Goal: Task Accomplishment & Management: Complete application form

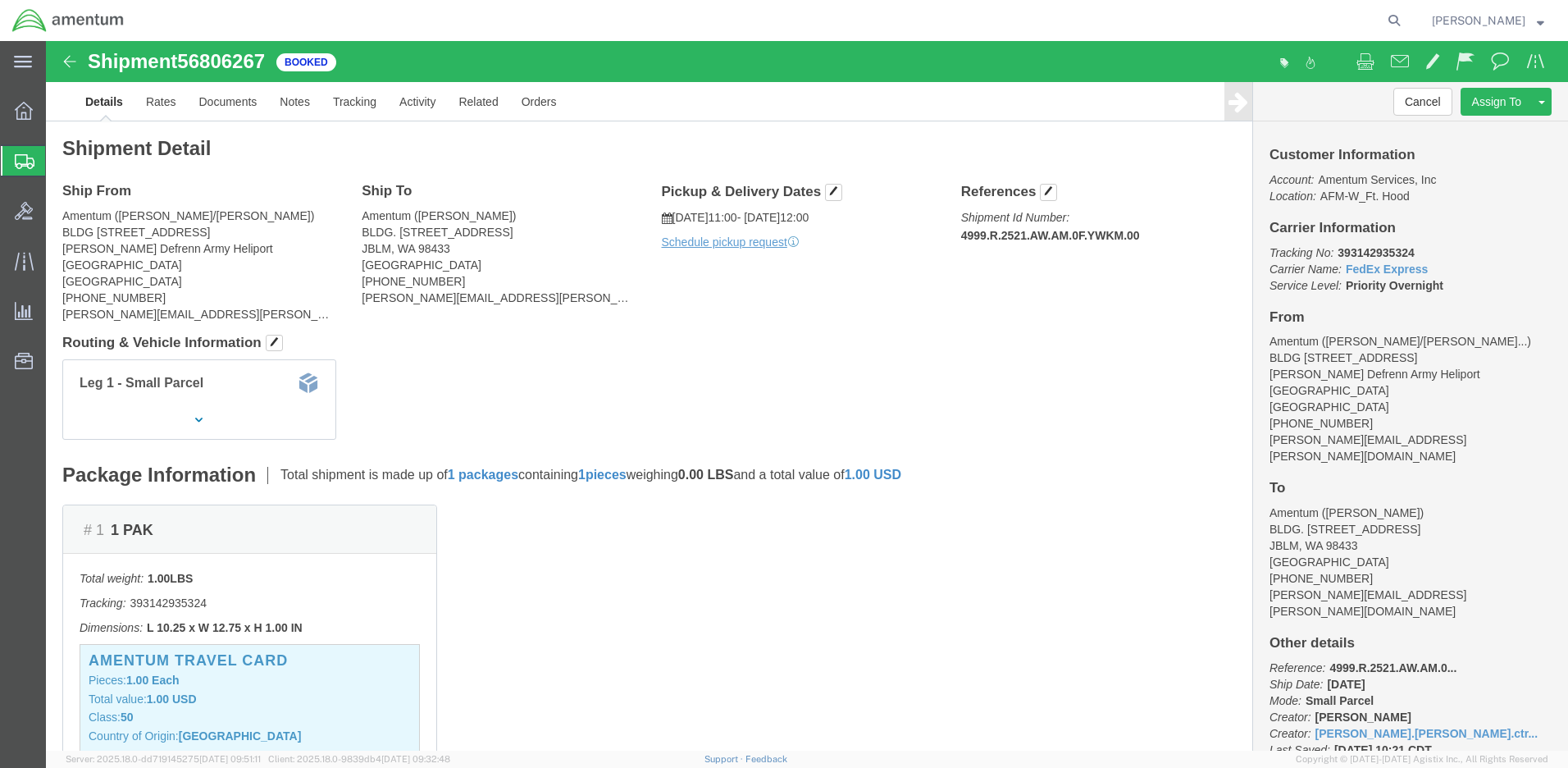
click at [0, 0] on span "Create Shipment" at bounding box center [0, 0] width 0 height 0
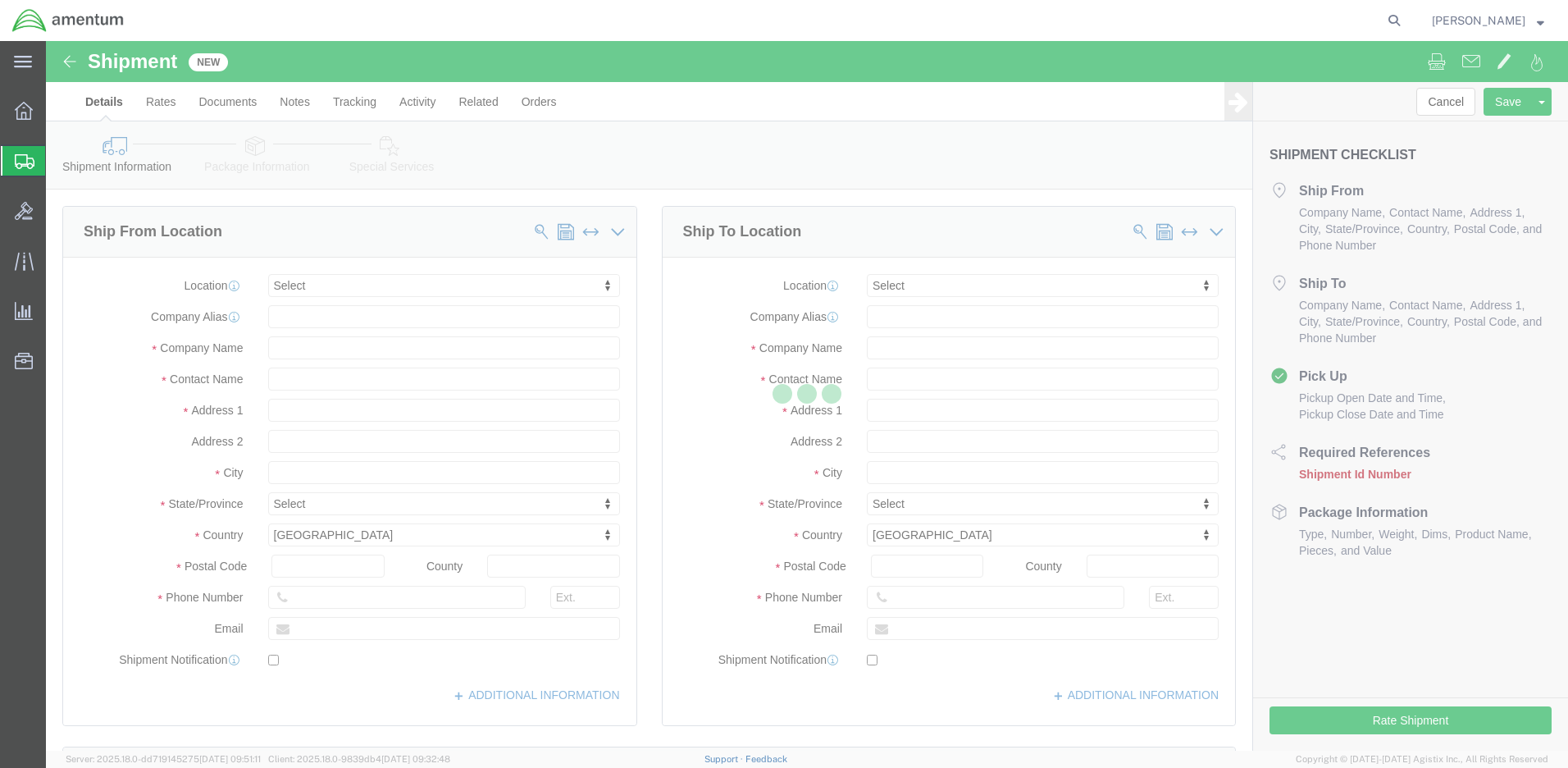
select select
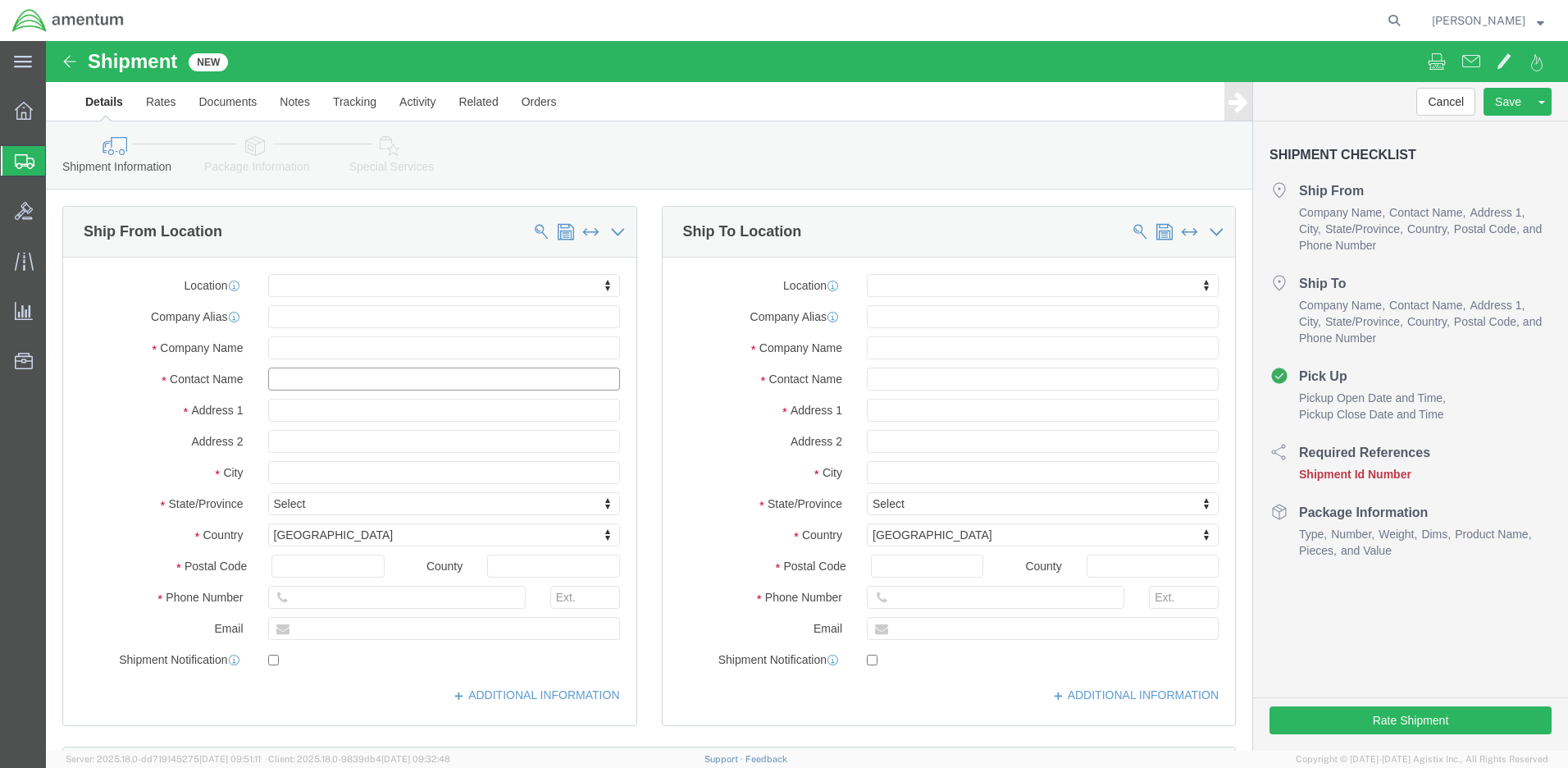
click input "text"
type input "[PERSON_NAME]"
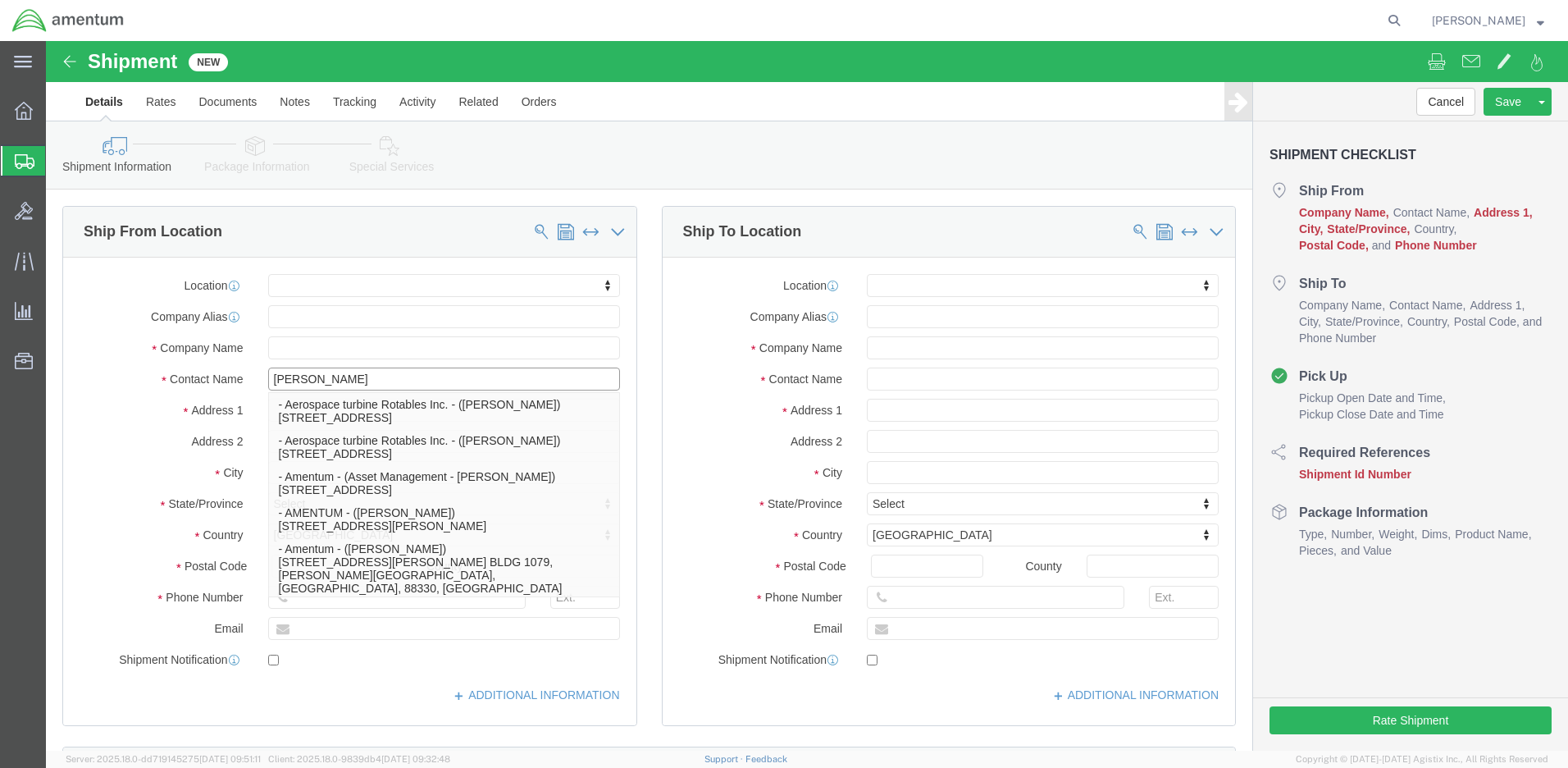
click p "- Amentum - (Ron Pineda***) BLDG 736 Longbow Drive, Yoakum Defrenn Army Helipor…"
select select
type input "BLDG 736 Longbow Drive"
type input "Yoakum Defrenn Army Heliport"
type input "76544"
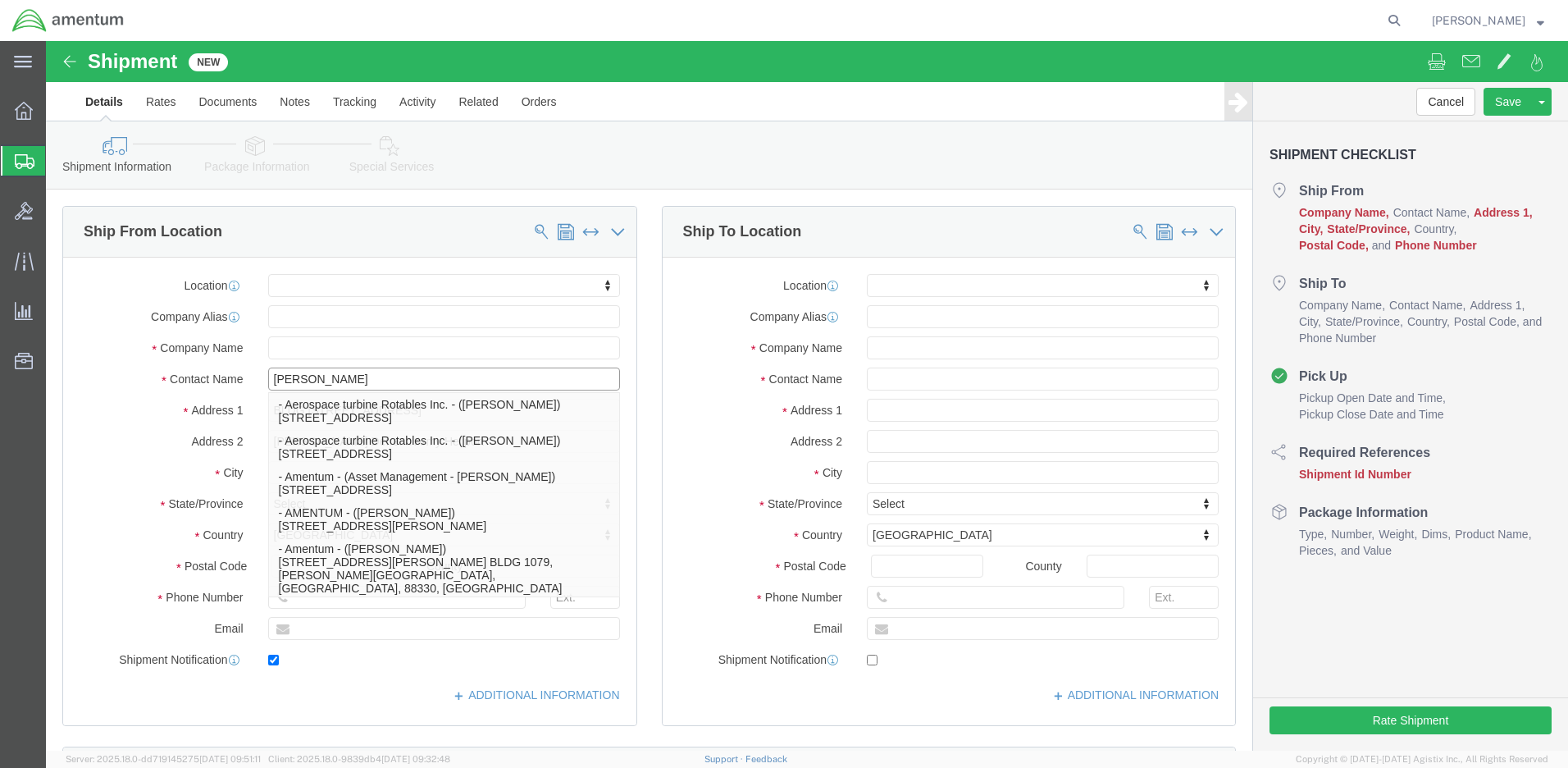
type input "254 289-3925"
type input "ronald.e.pineda.ctr@army.mil"
checkbox input "true"
type input "Amentum"
type input "Ron Pineda***"
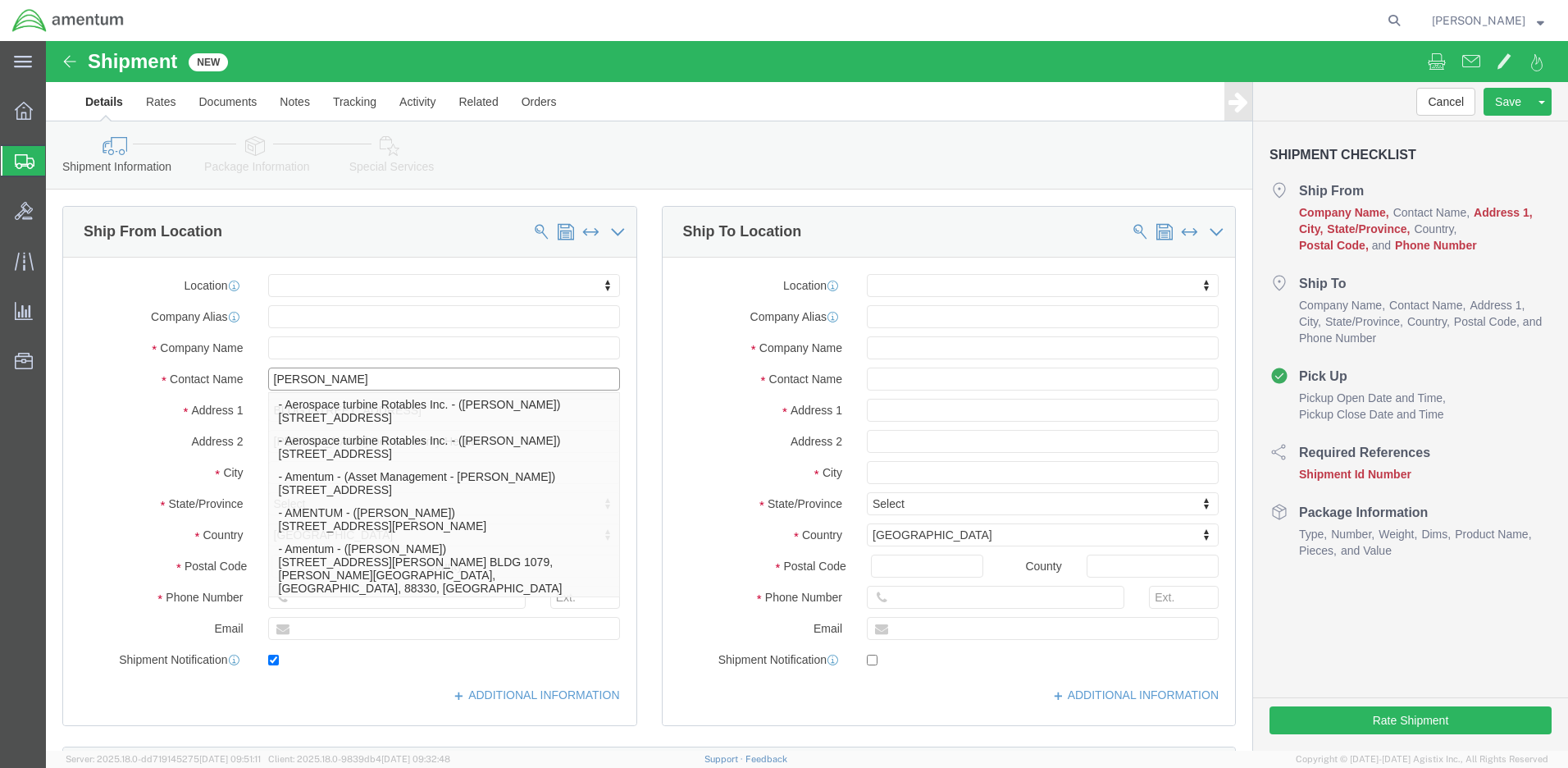
type input "Fort Hood"
select select "TX"
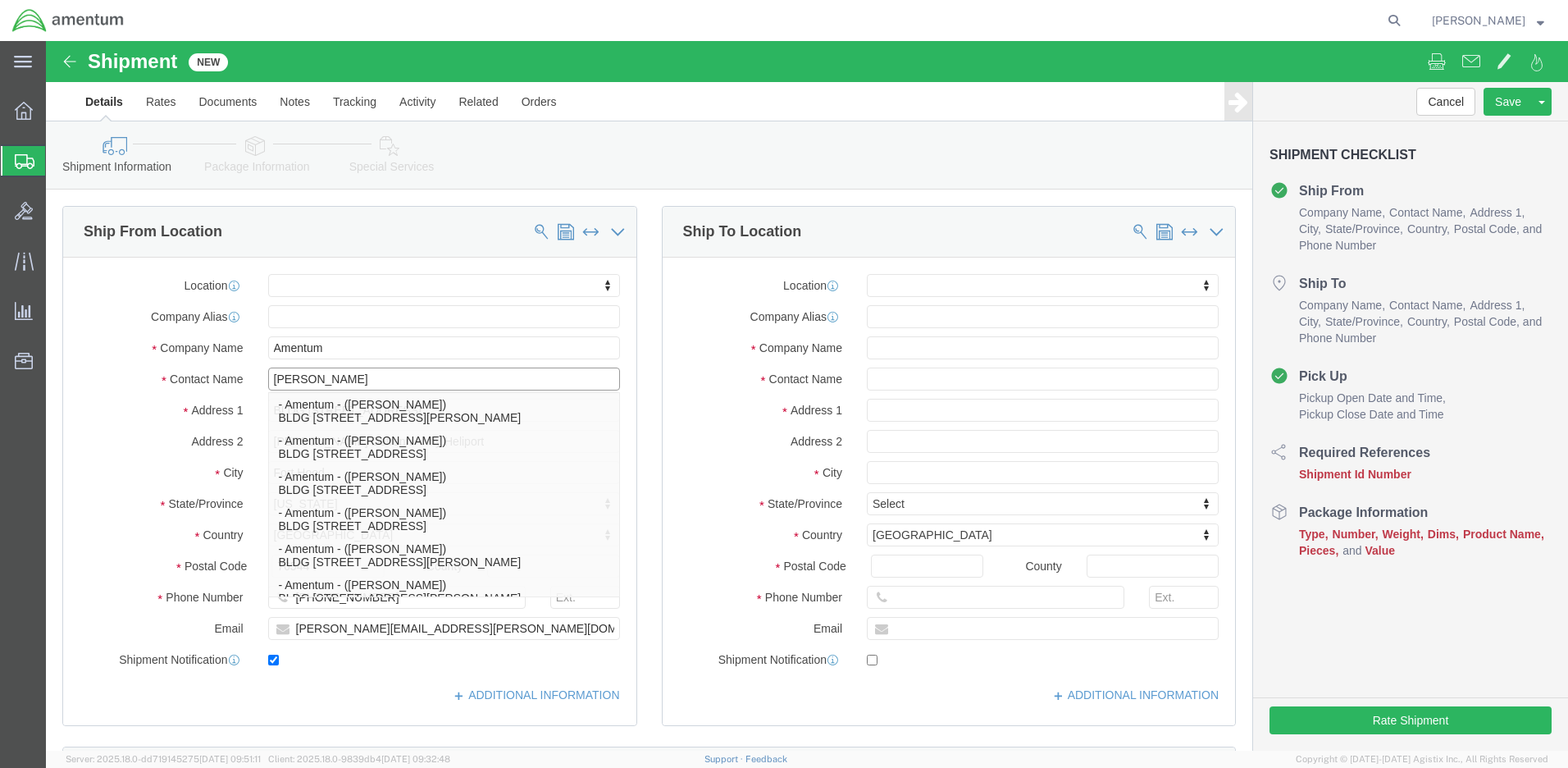
type input "Ron Pineda"
click input "text"
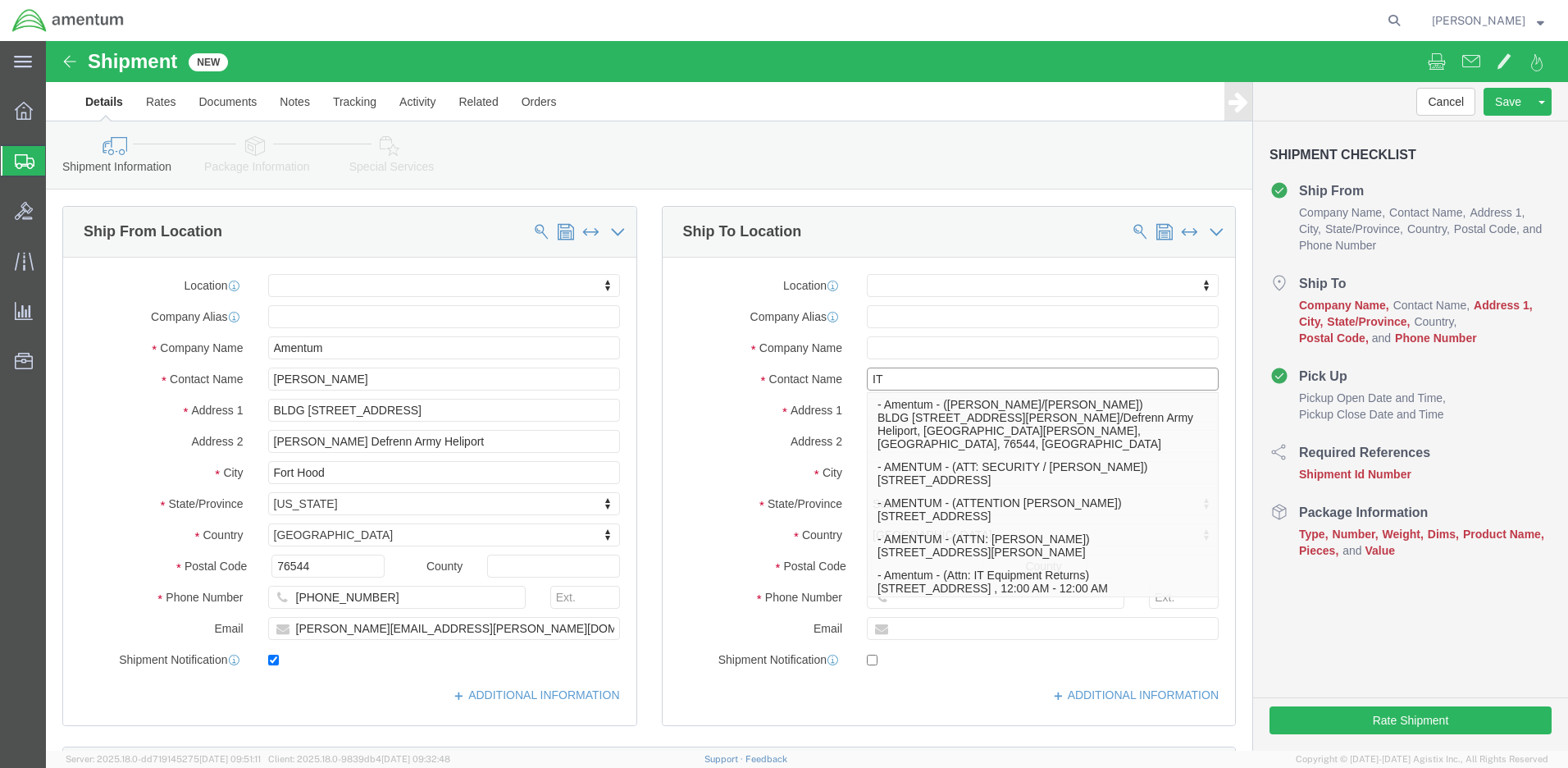
type input "I"
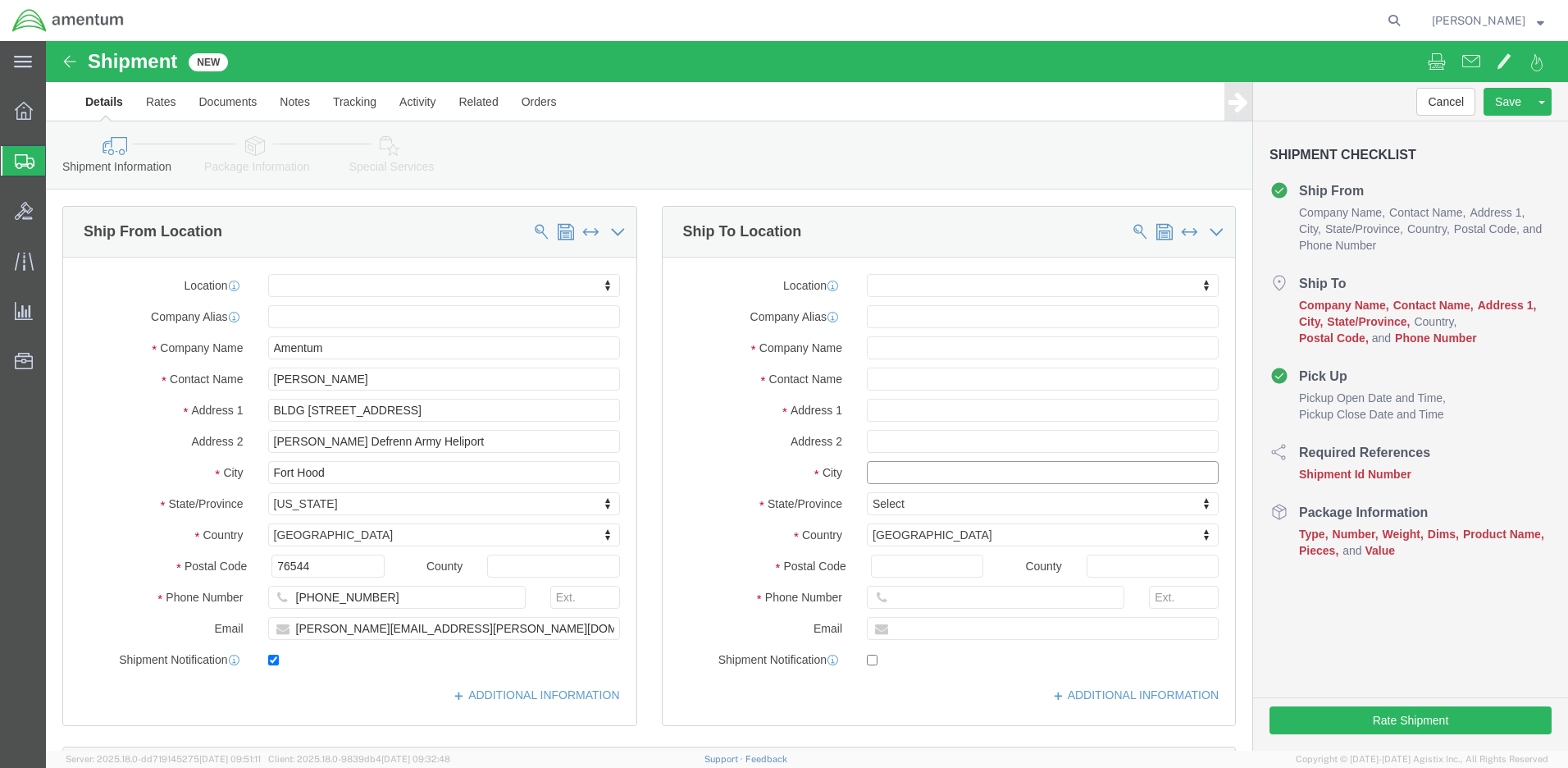
click input "text"
type input "Fort Worth"
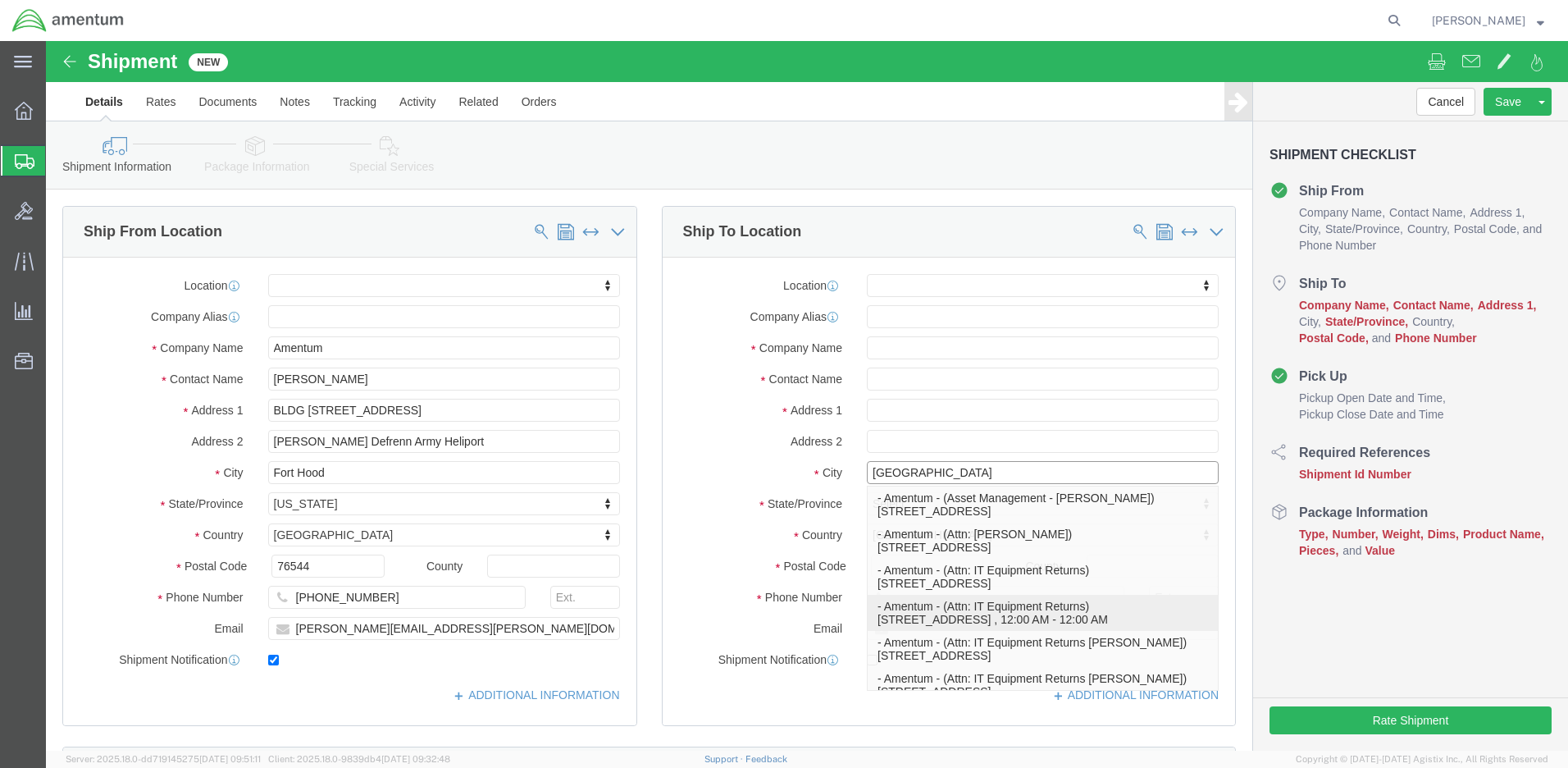
click p "- Amentum - (Attn: IT Equipment Returns) 13500 Heritage Parkway, Fort Worth, TX…"
select select
type input "13500 Heritage Parkway"
type input "76177"
type input "571-383-5384"
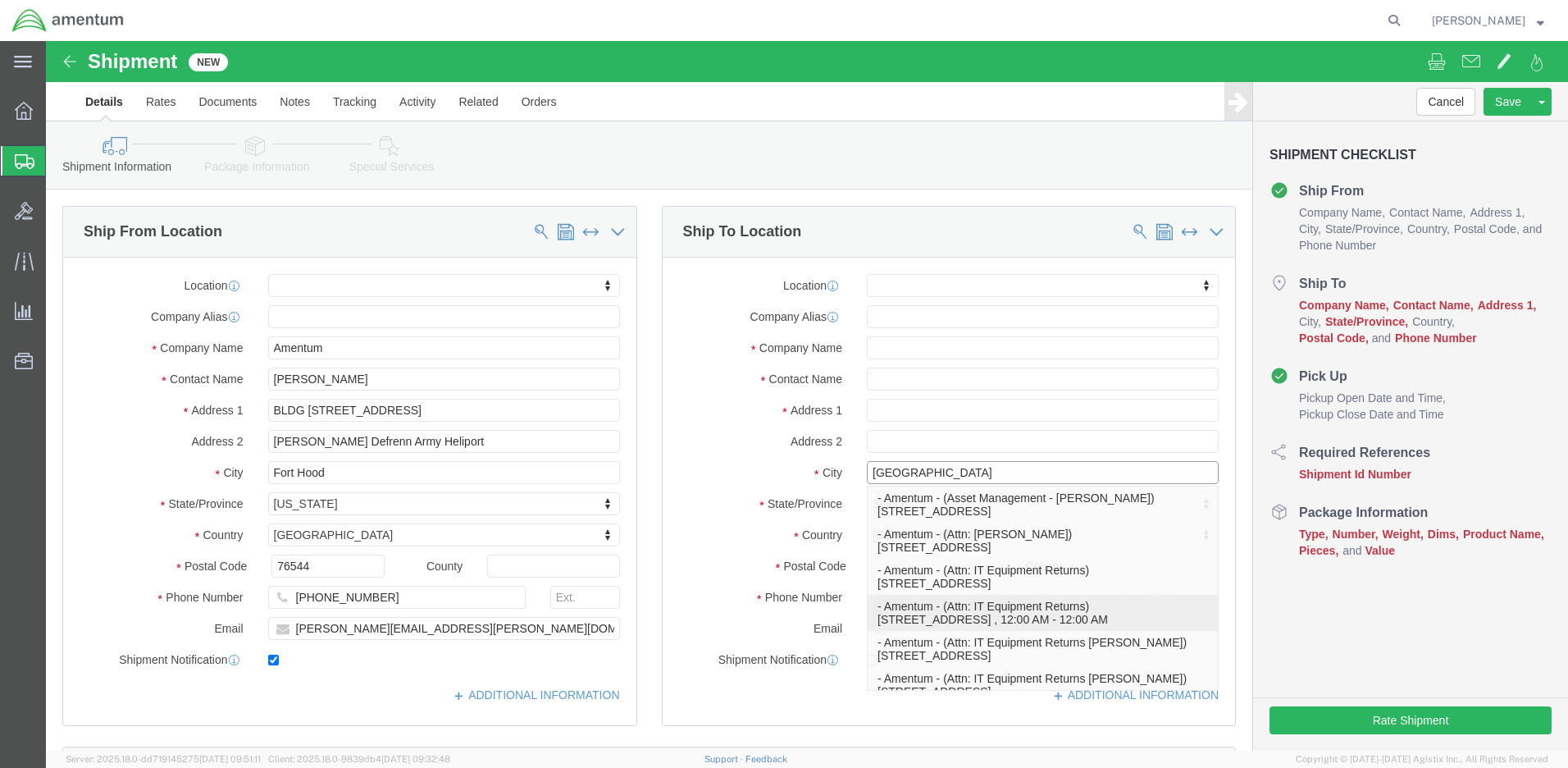
type input "Amentum"
type input "Attn: IT Equipment Returns"
type input "Fort Worth"
select select "TX"
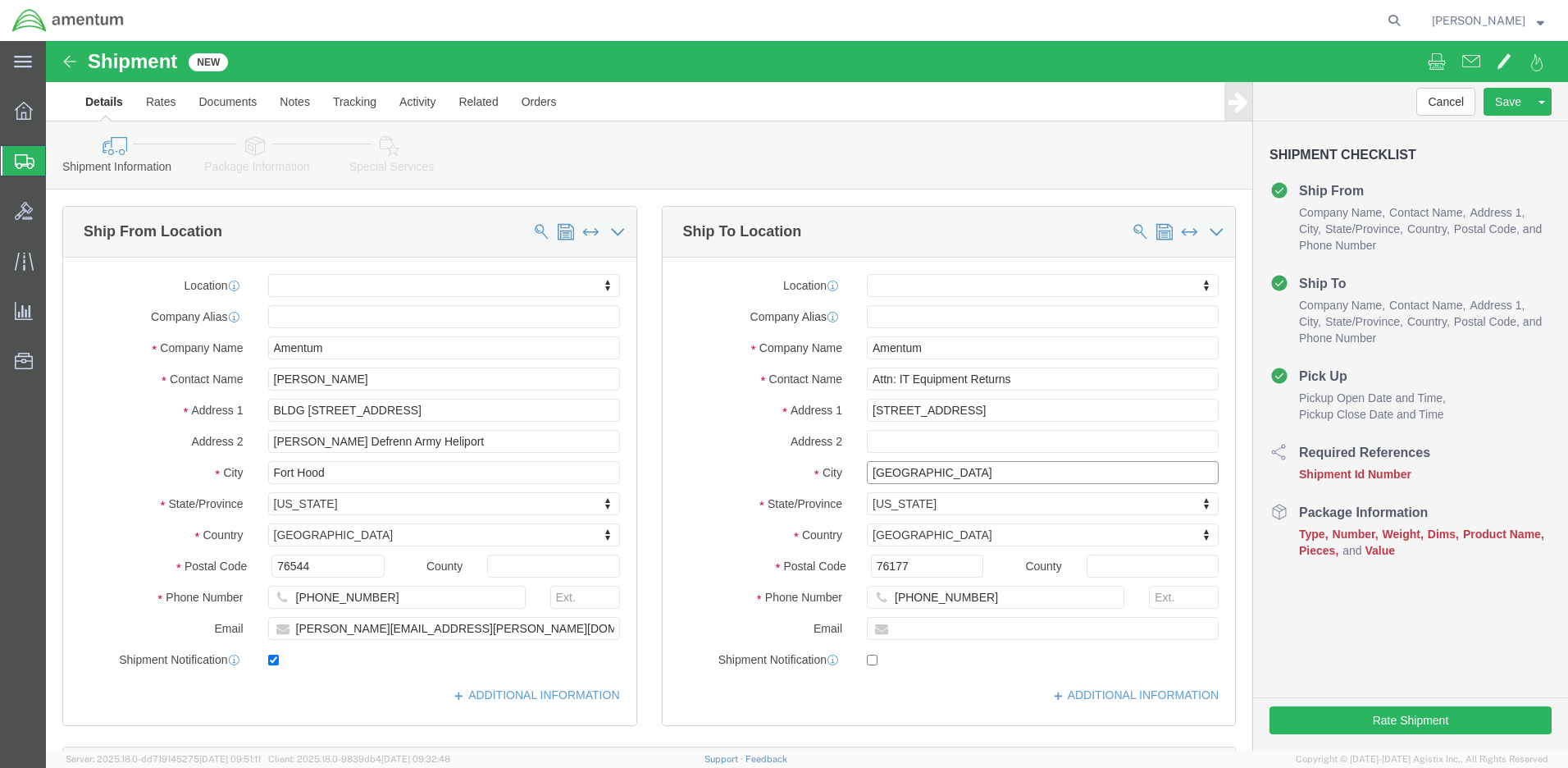
type input "Fort Worth"
select select
click input "Attn: IT Equipment Returns"
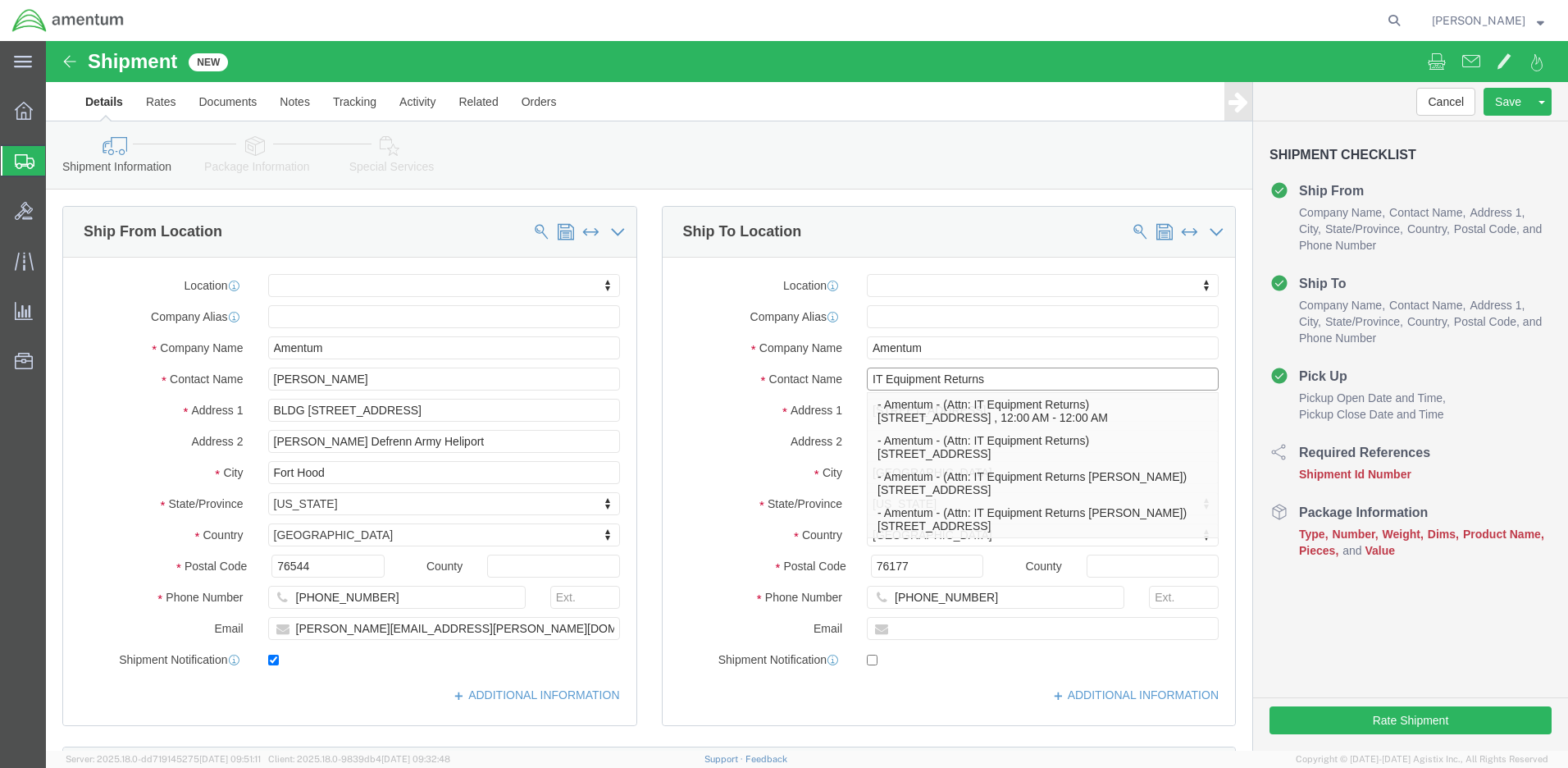
click input "IT Equipment Returns"
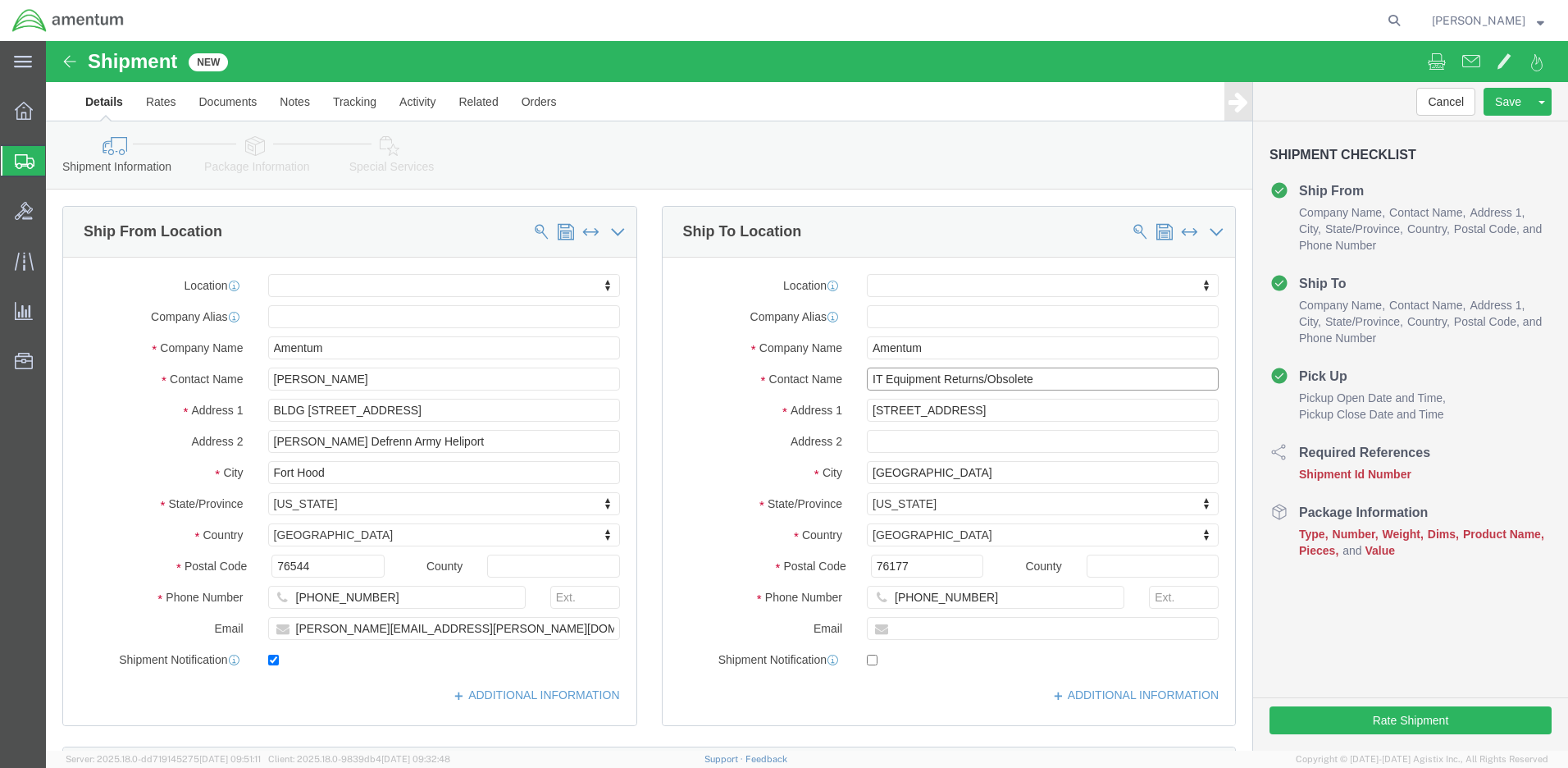
type input "IT Equipment Returns/Obsolete"
click input "text"
paste input "4999.F.2500.AA.AA.00.0000.00"
type input "4999.F.2500.AA.AA.00.0000.00"
click button "Continue"
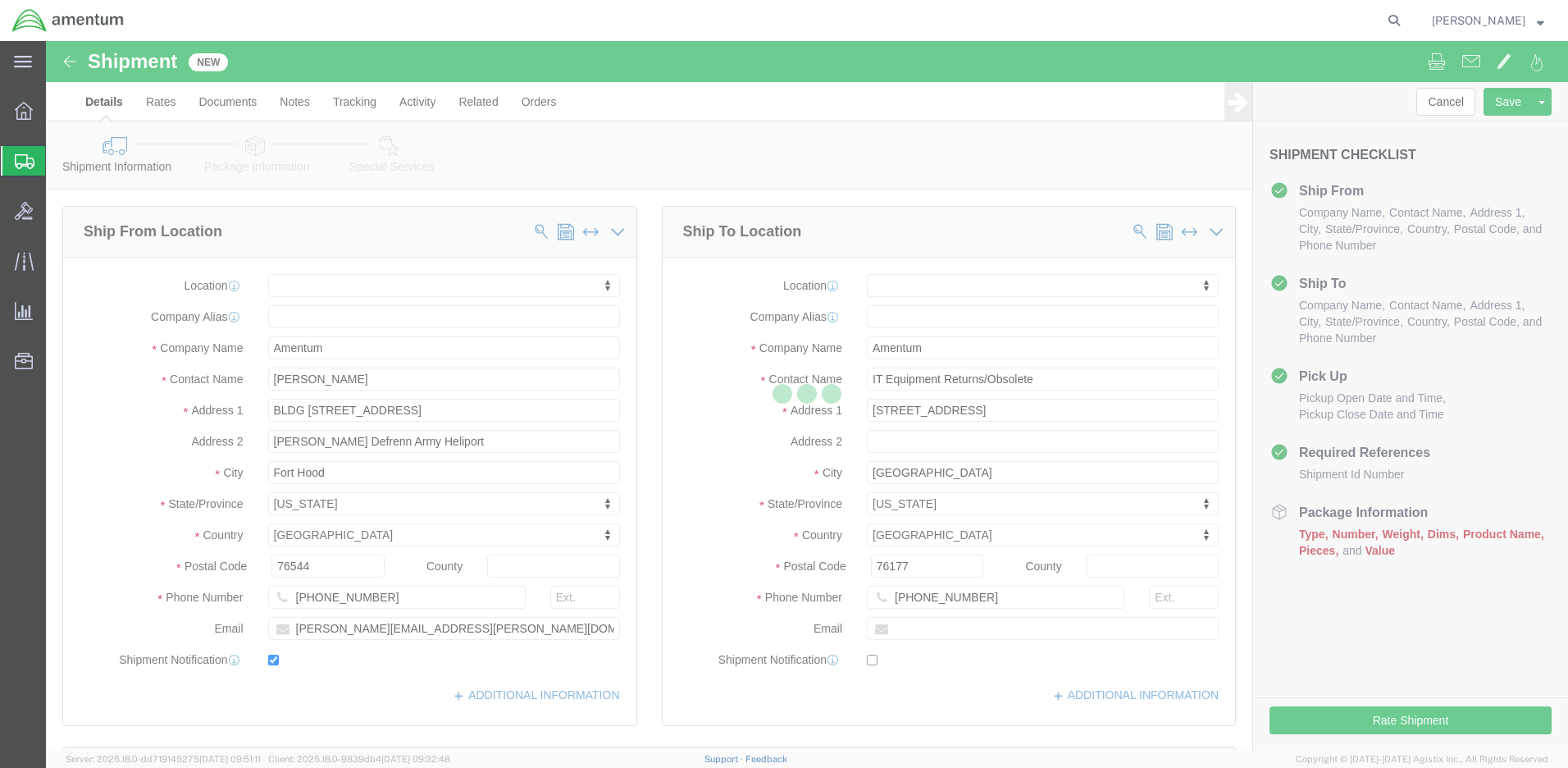
scroll to position [307, 0]
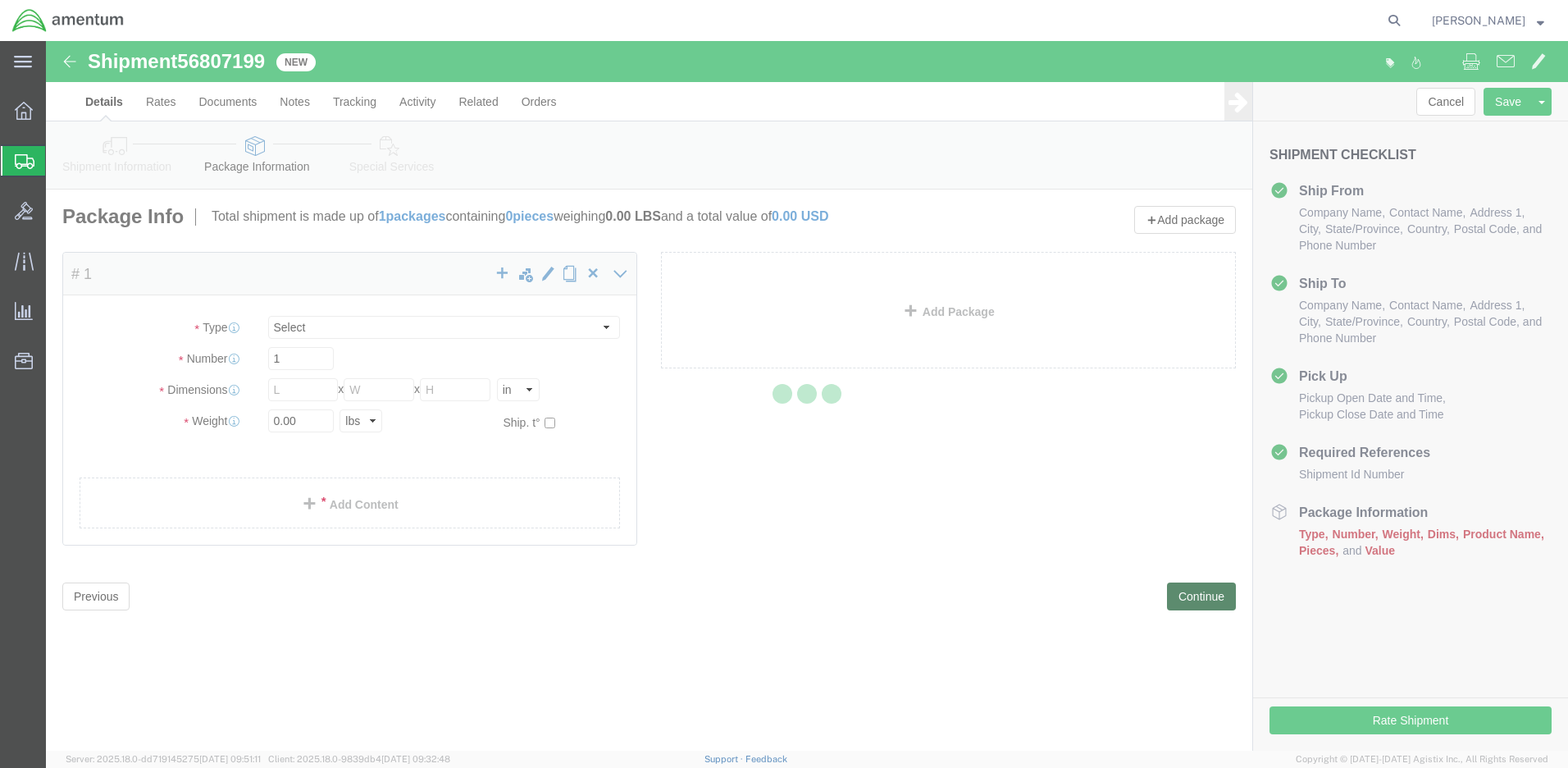
select select "CBOX"
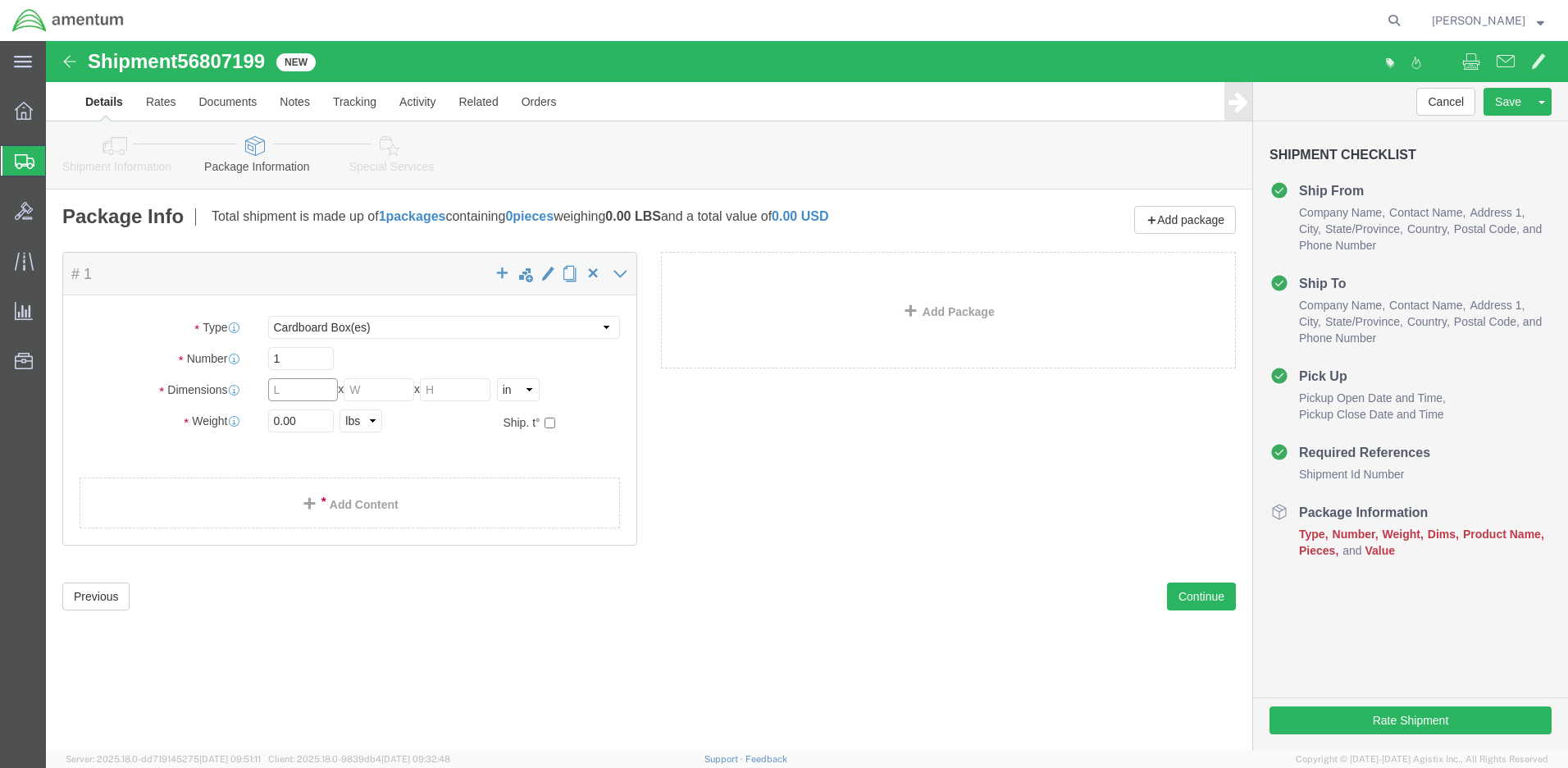
click input "text"
type input "18"
type input "13"
type input "3"
type input "7.0"
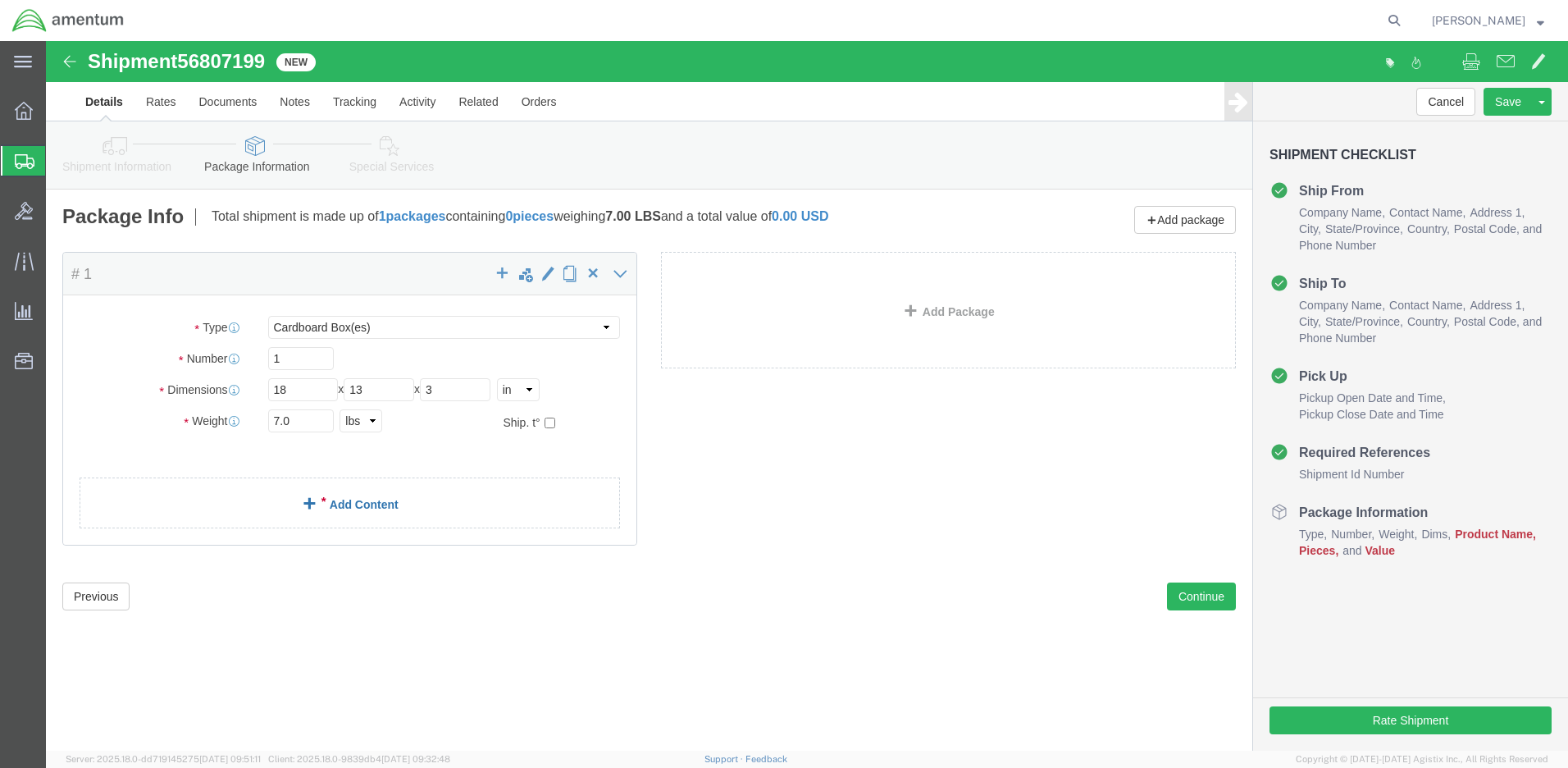
click link "Add Content"
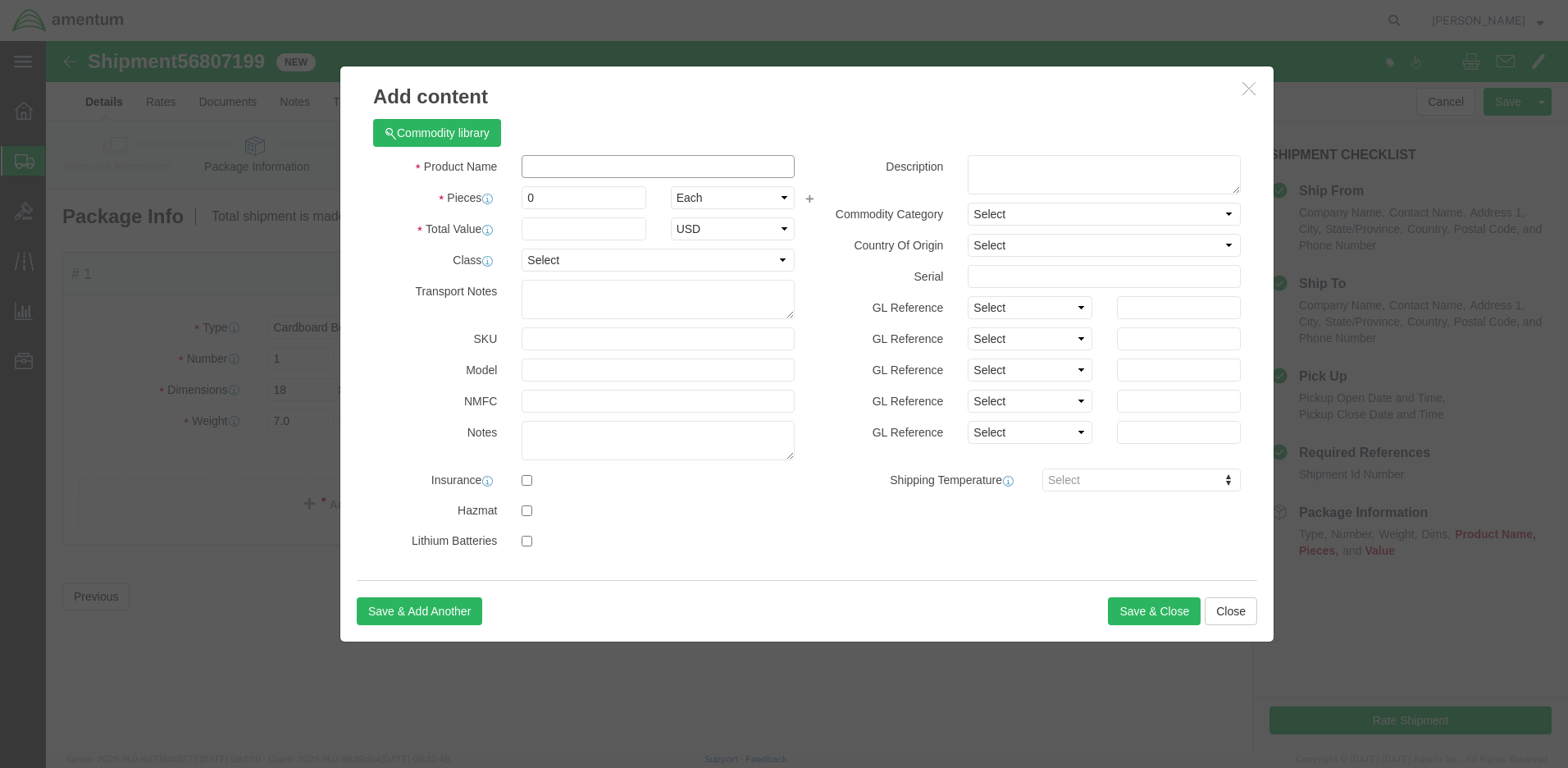
click input "text"
paste input "COMPUTER SYSTEM,DIGITAL"
type input "COMPUTER SYSTEM,DIGITAL"
click textarea
paste textarea "COMPUTER SYSTEM,DIGITAL"
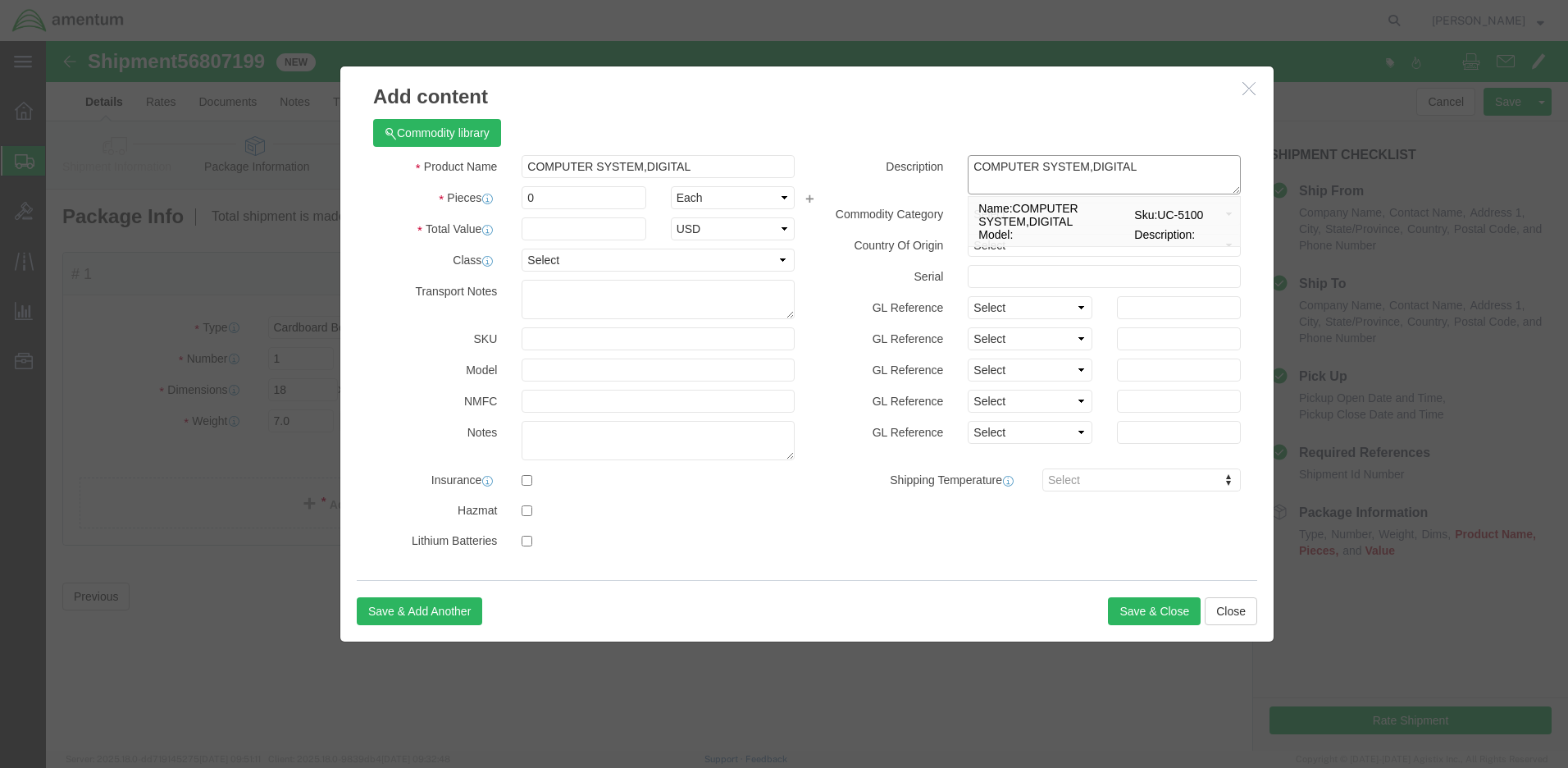
type textarea "COMPUTER SYSTEM,DIGITAL"
drag, startPoint x: 499, startPoint y: 155, endPoint x: 464, endPoint y: 143, distance: 37.0
click div "Product Name COMPUTER SYSTEM,DIGITAL COMPUTER SYSTEM,DIGITAL Pieces 0 Select Ba…"
type input "1"
click input "text"
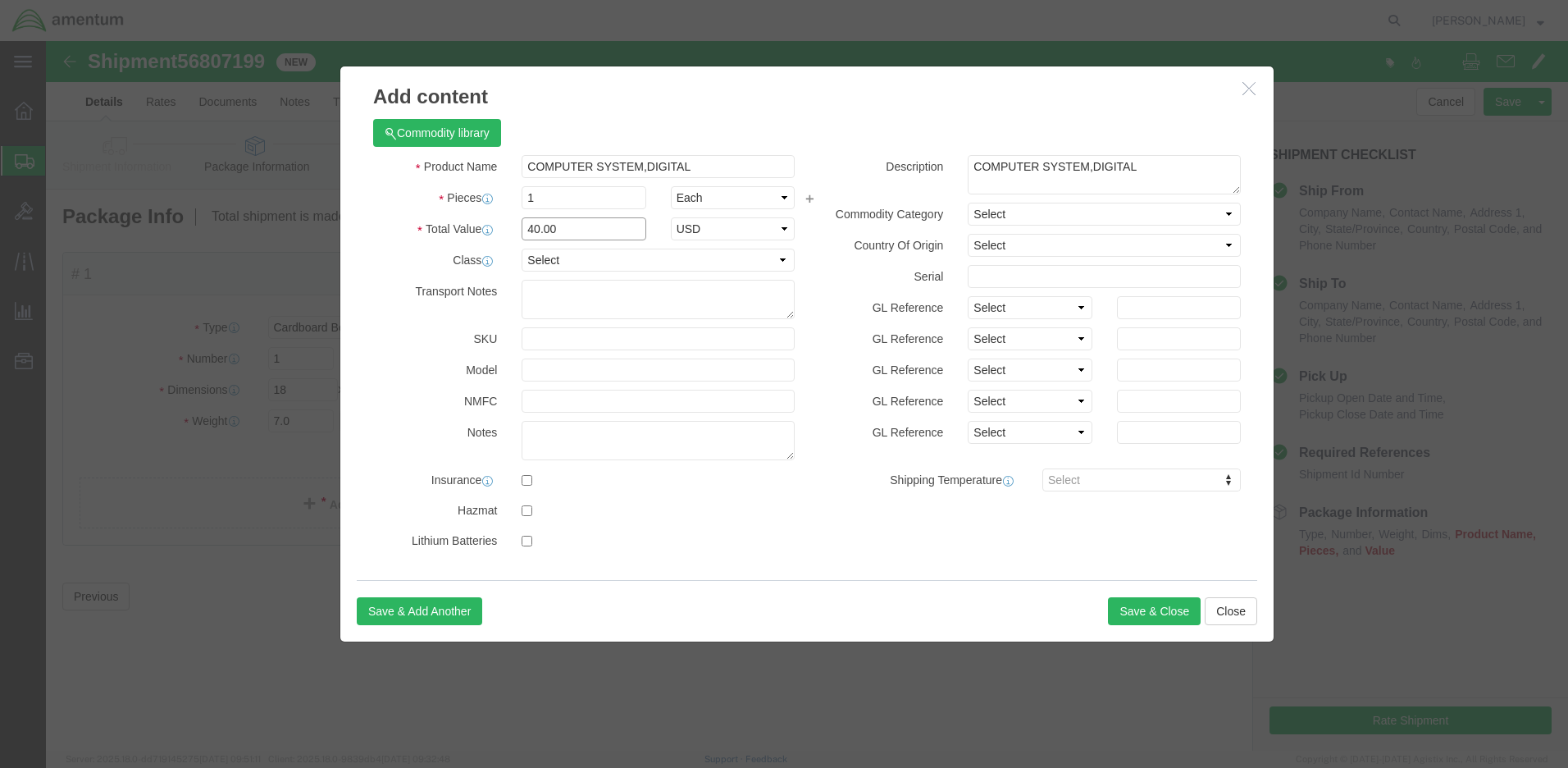
type input "40.00"
select select "50"
select select "US"
click button "Save & Close"
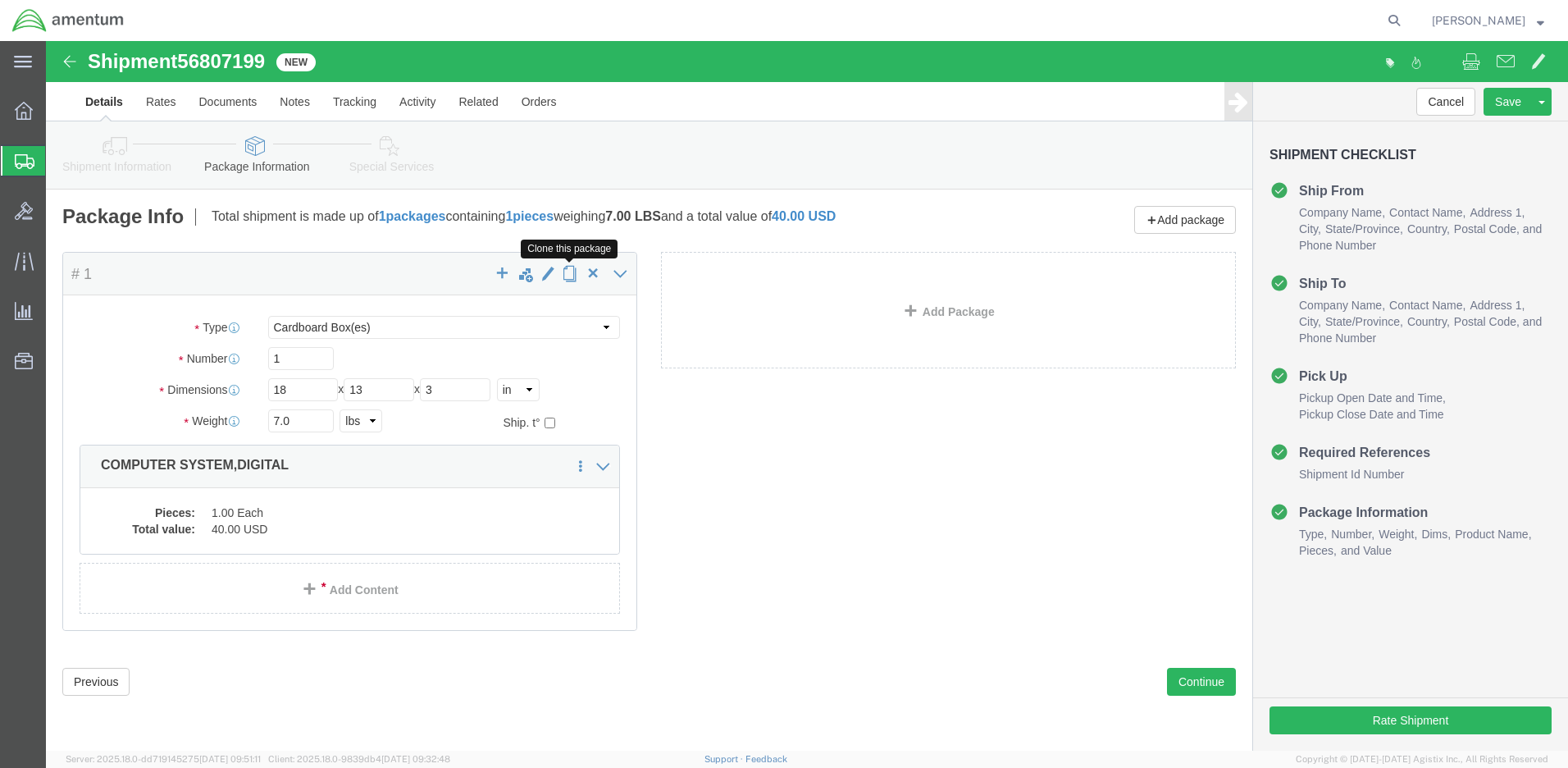
click span "button"
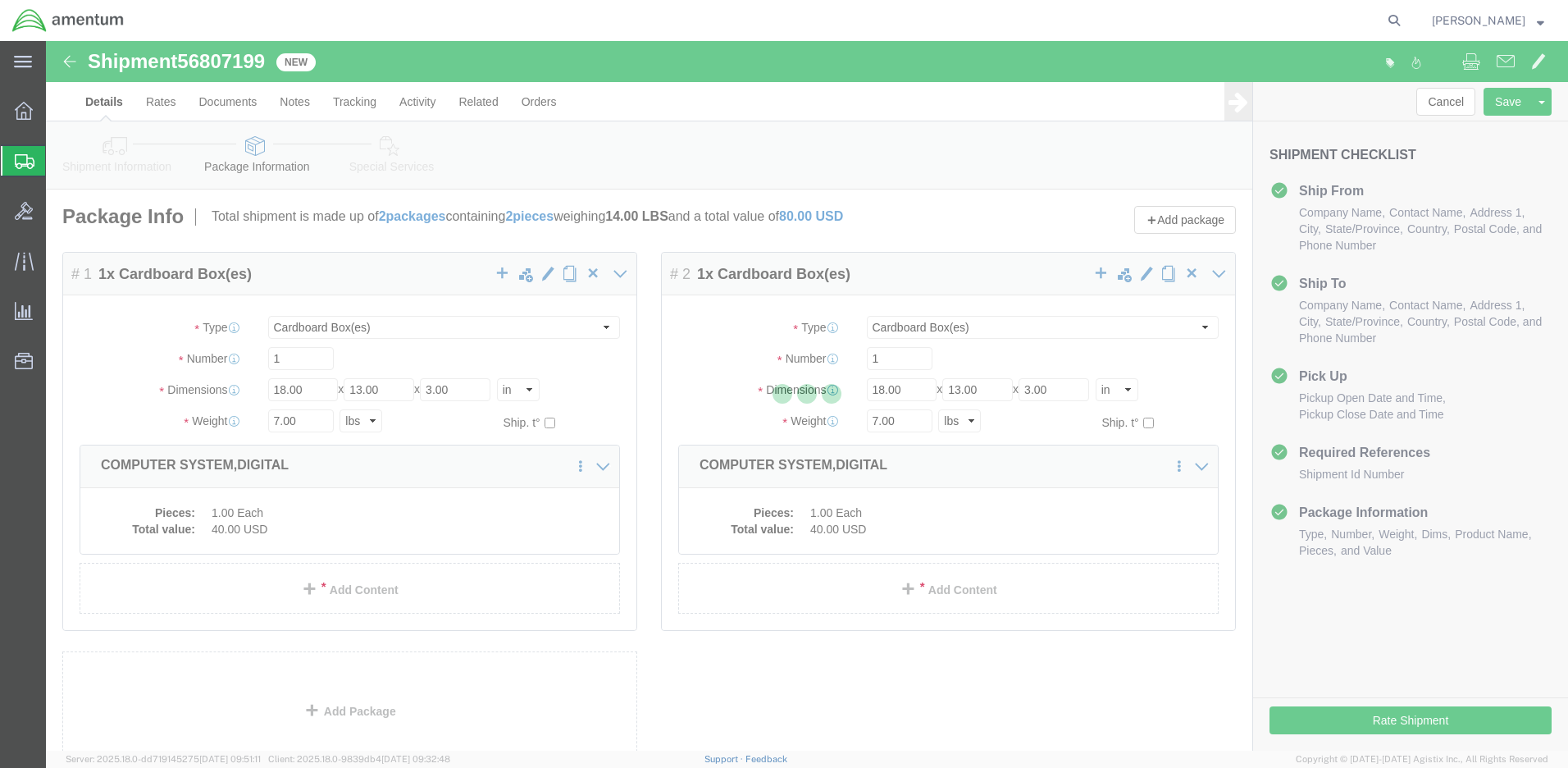
select select "CBOX"
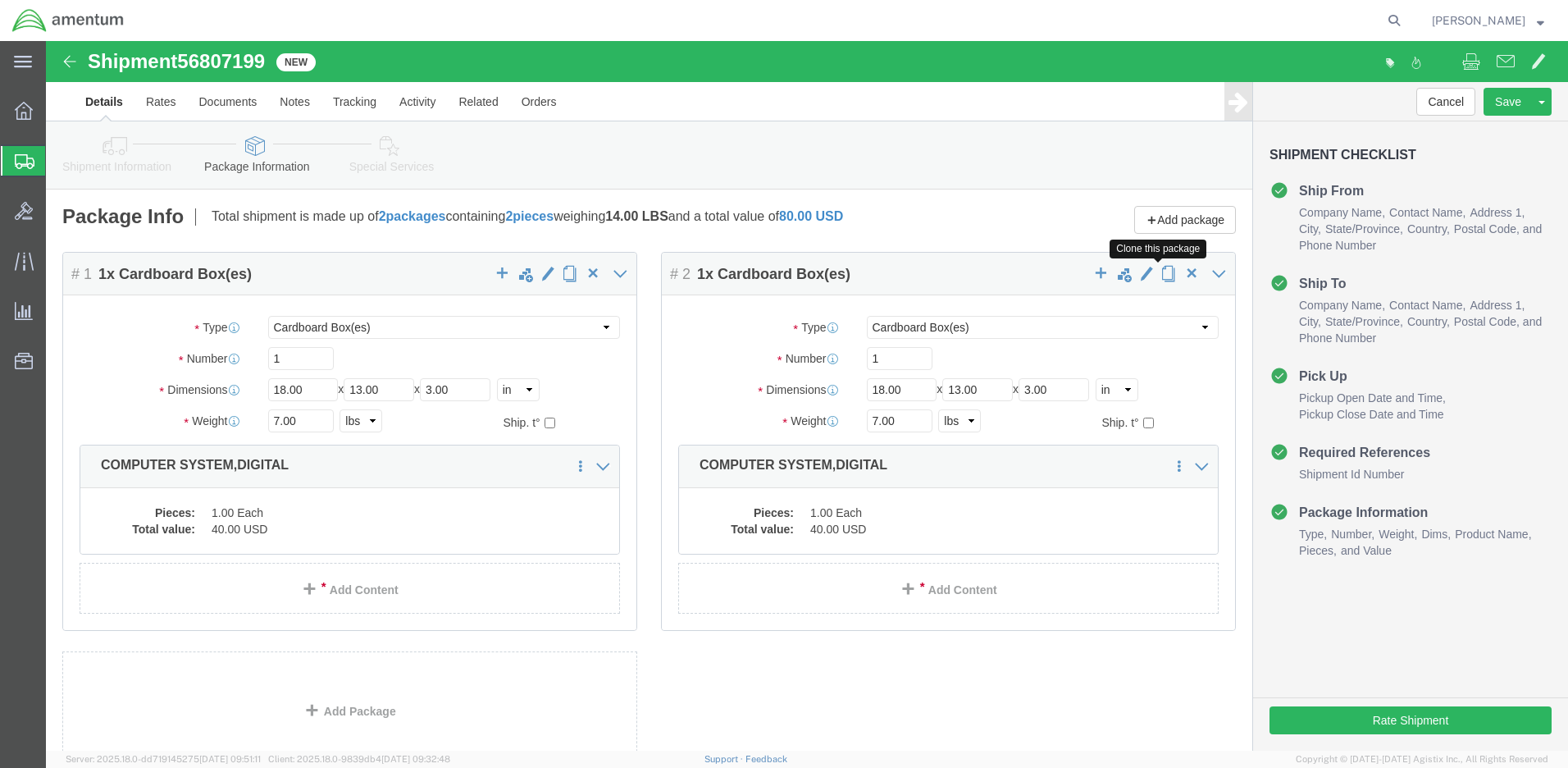
click span "button"
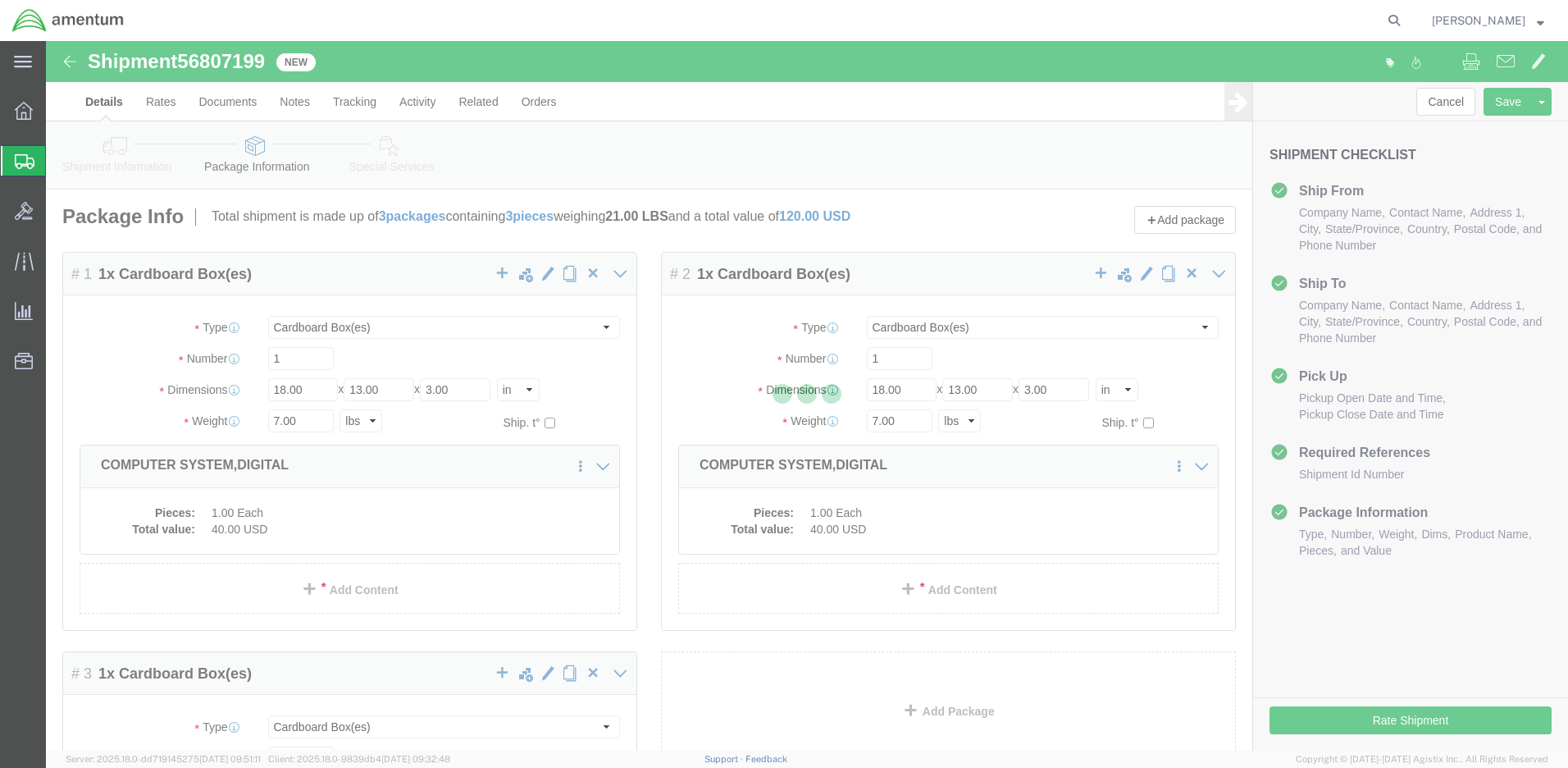
select select "CBOX"
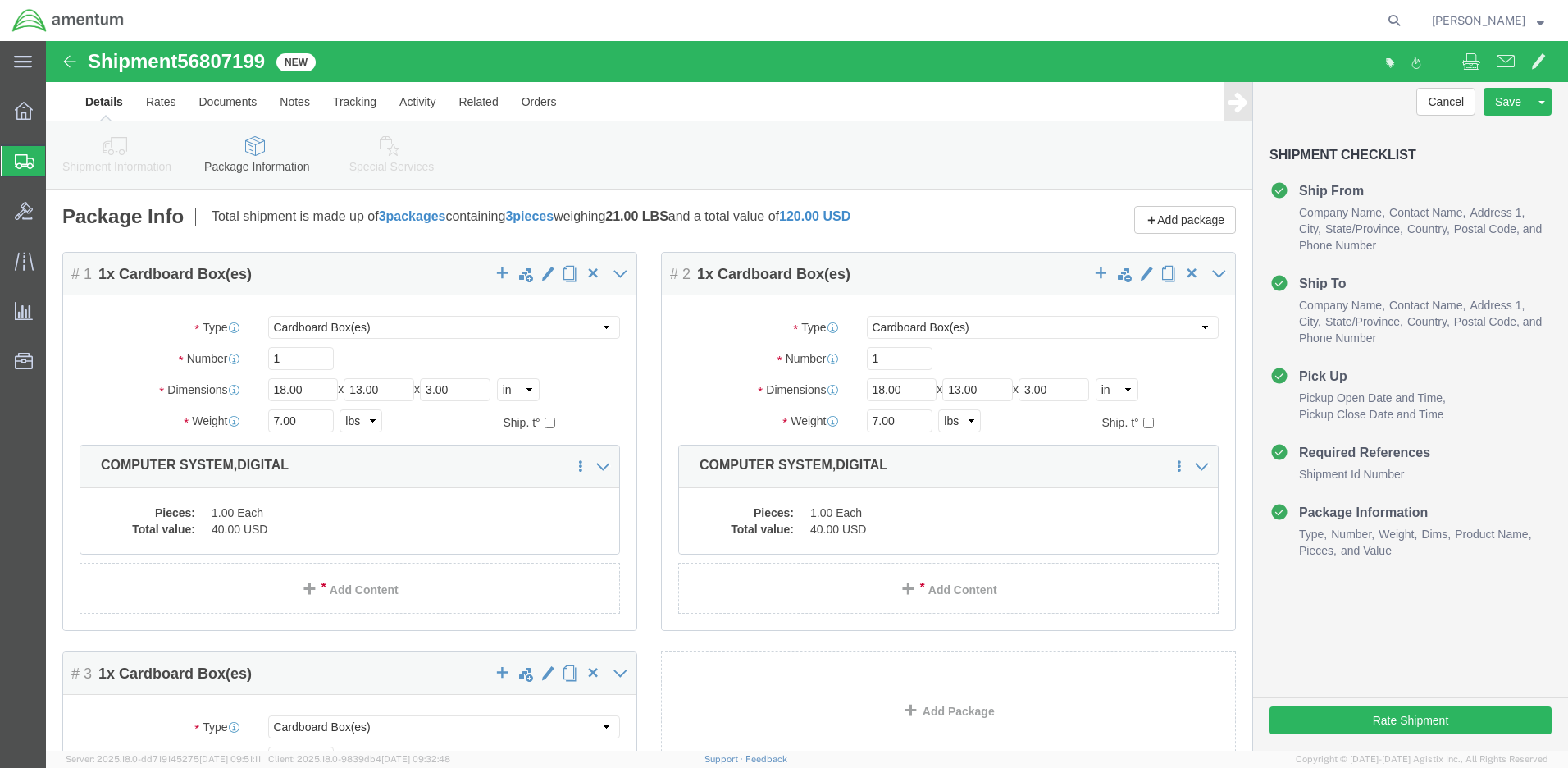
drag, startPoint x: 256, startPoint y: 745, endPoint x: 224, endPoint y: 741, distance: 32.2
click input "18.00"
type input "14"
type input "16"
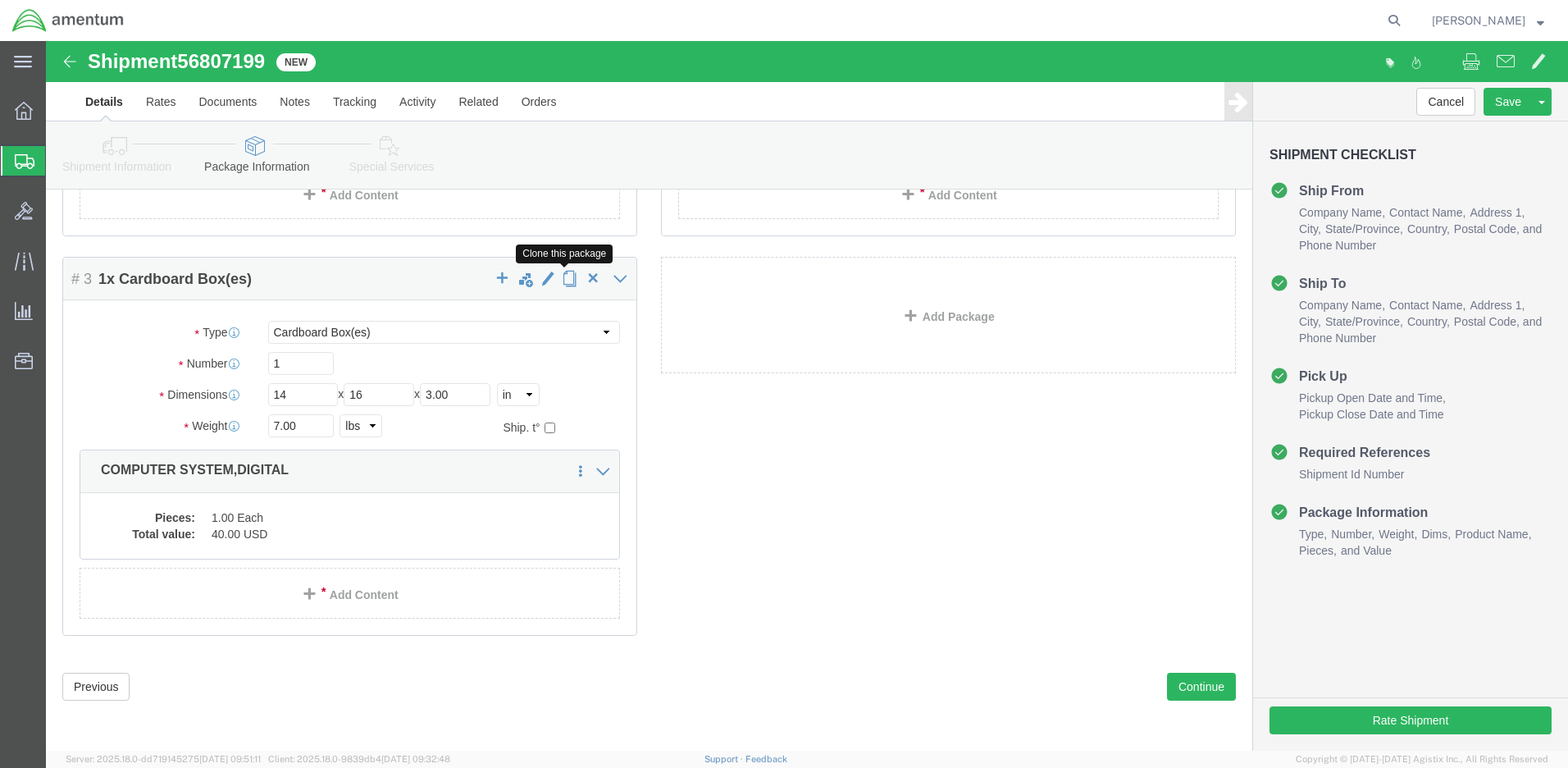
click span "button"
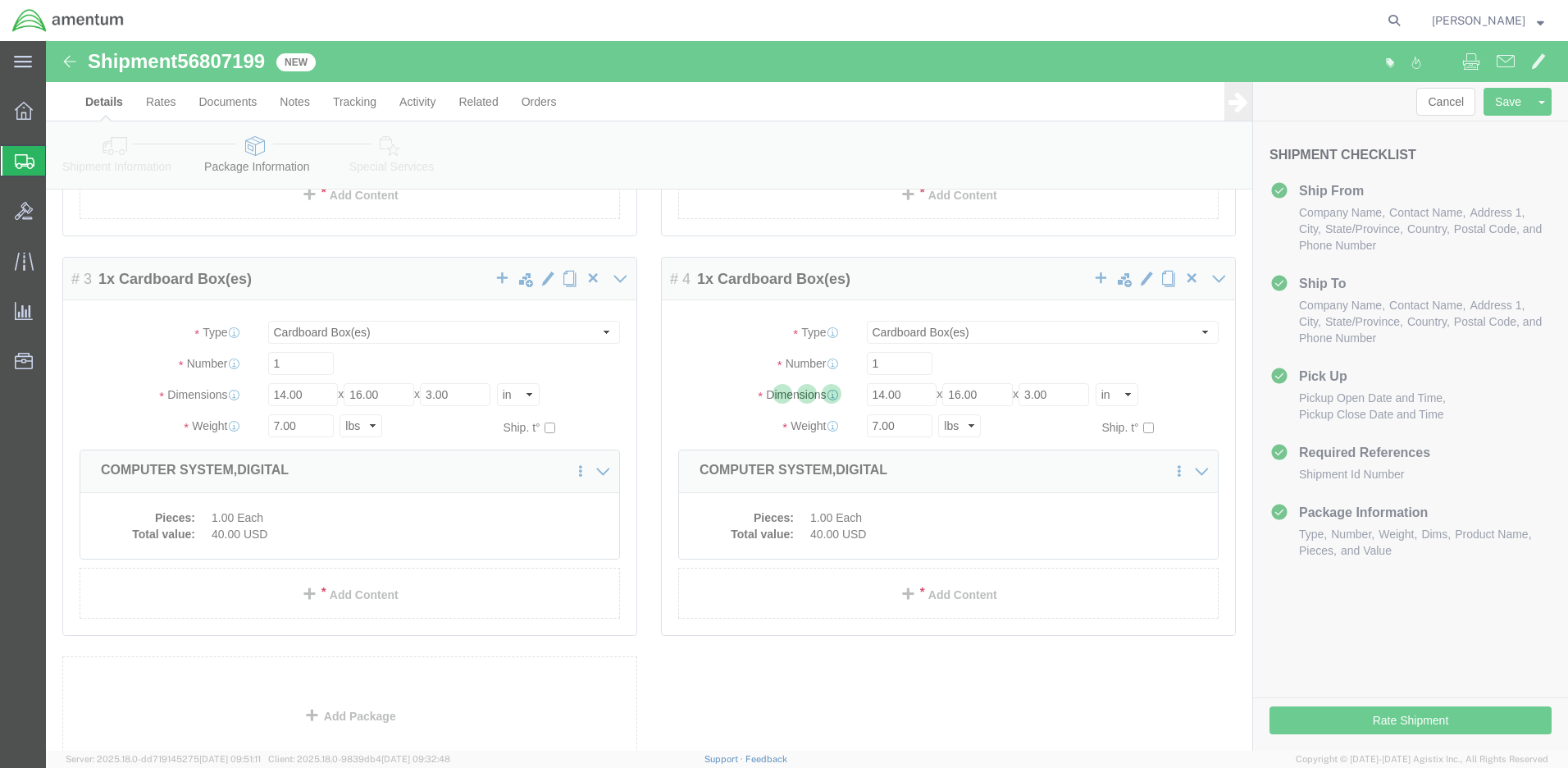
select select "CBOX"
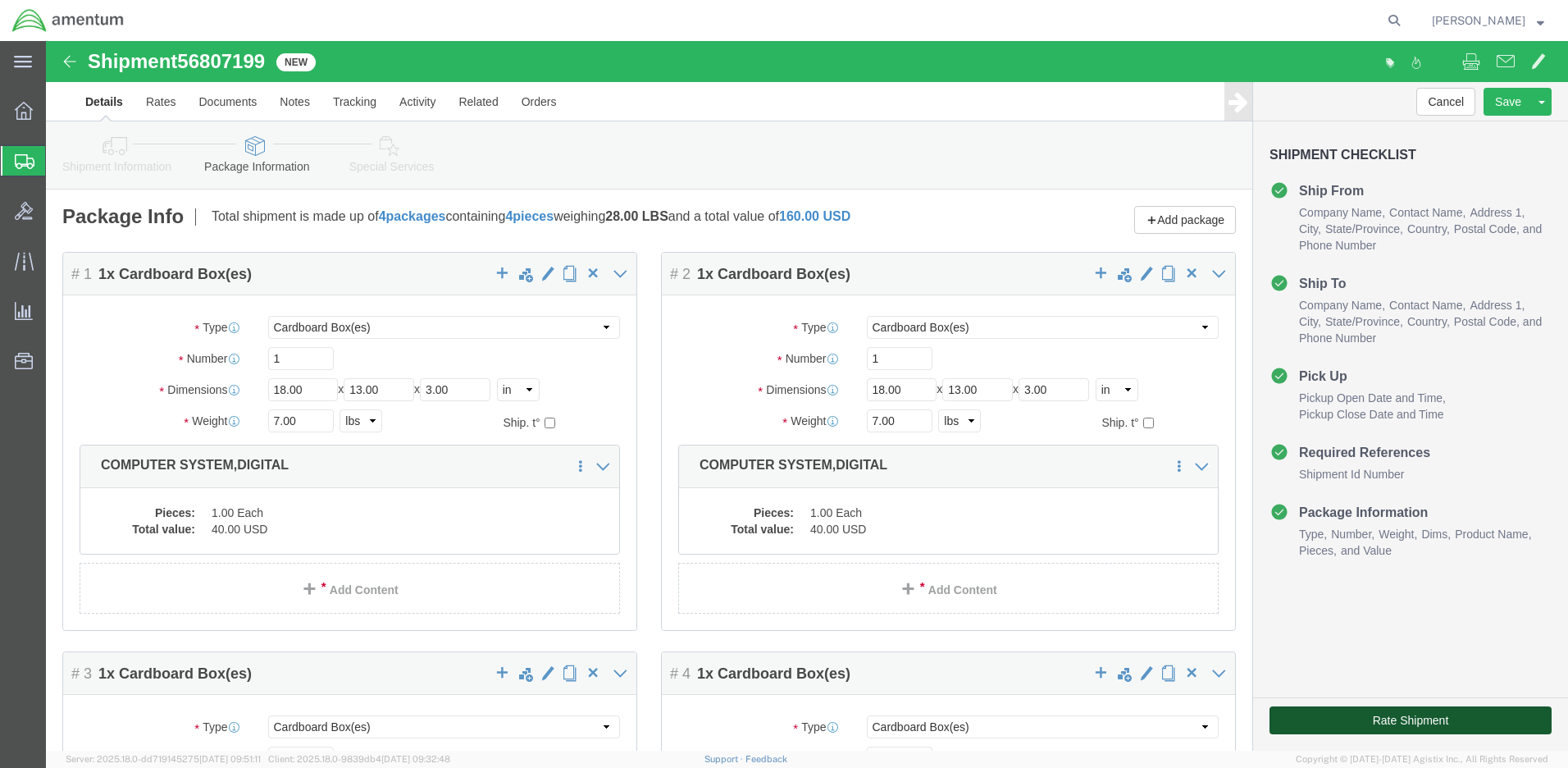
click button "Rate Shipment"
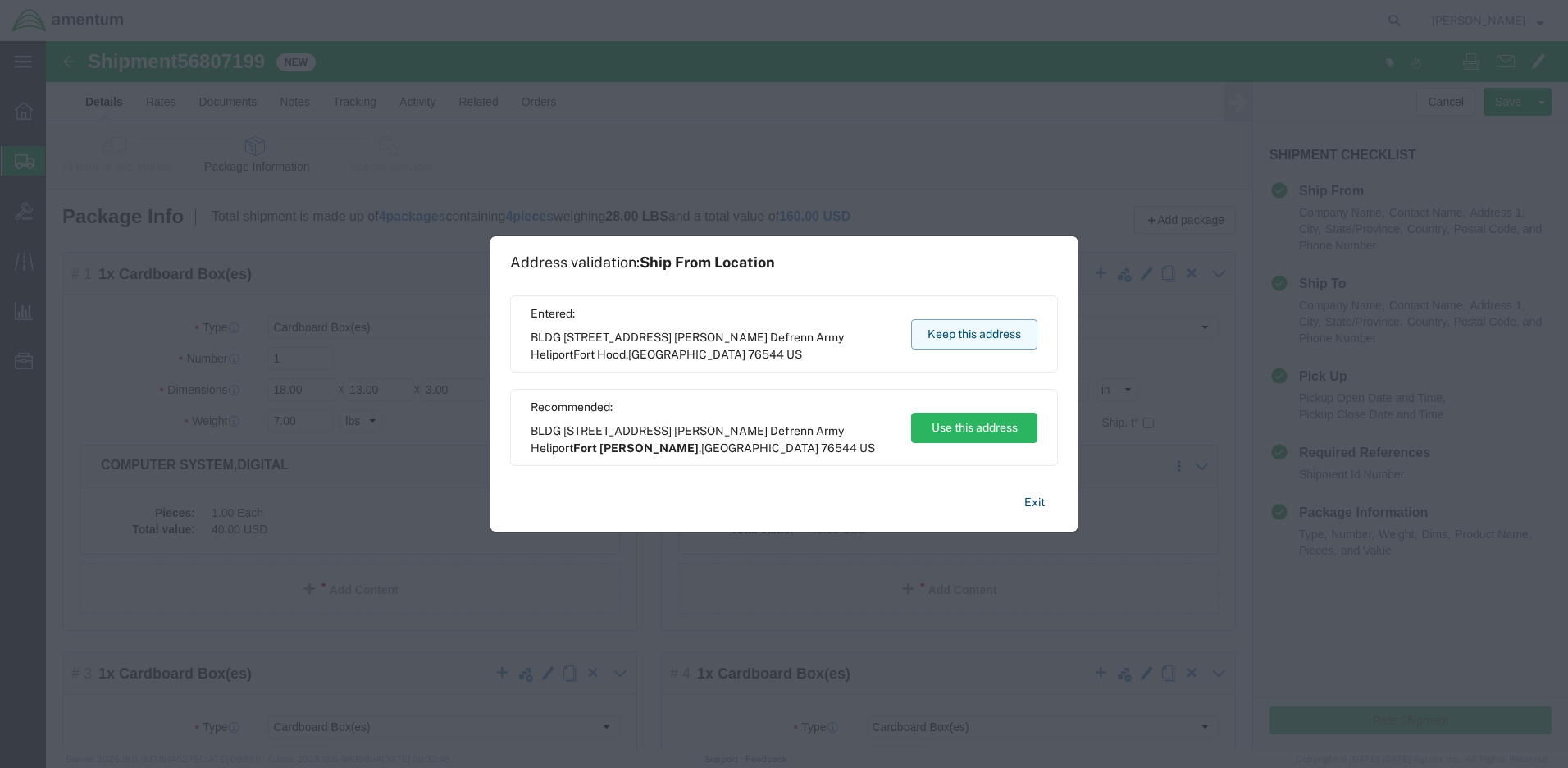
click at [964, 332] on button "Keep this address" at bounding box center [974, 335] width 126 height 31
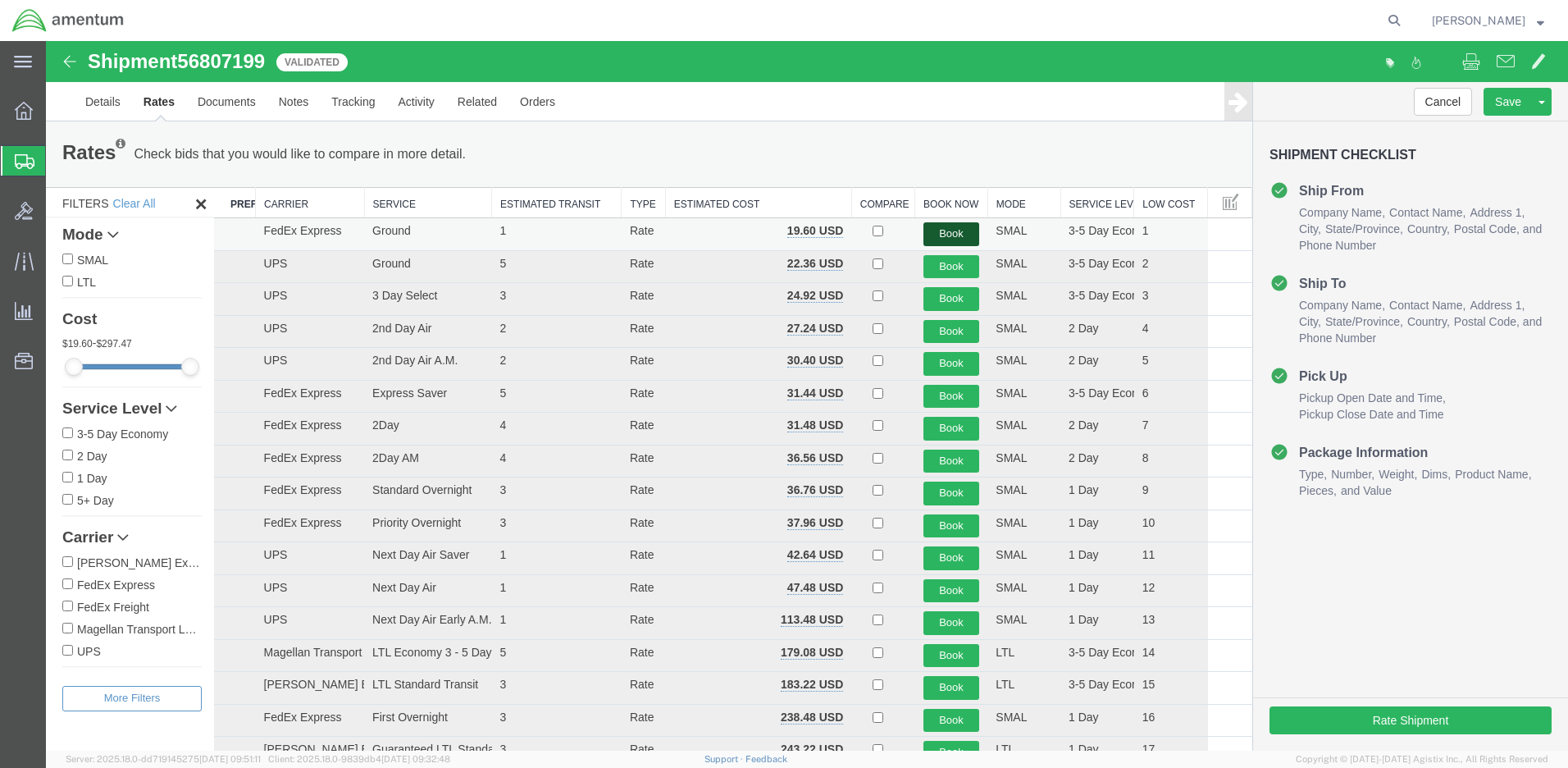
click at [938, 231] on button "Book" at bounding box center [951, 235] width 56 height 24
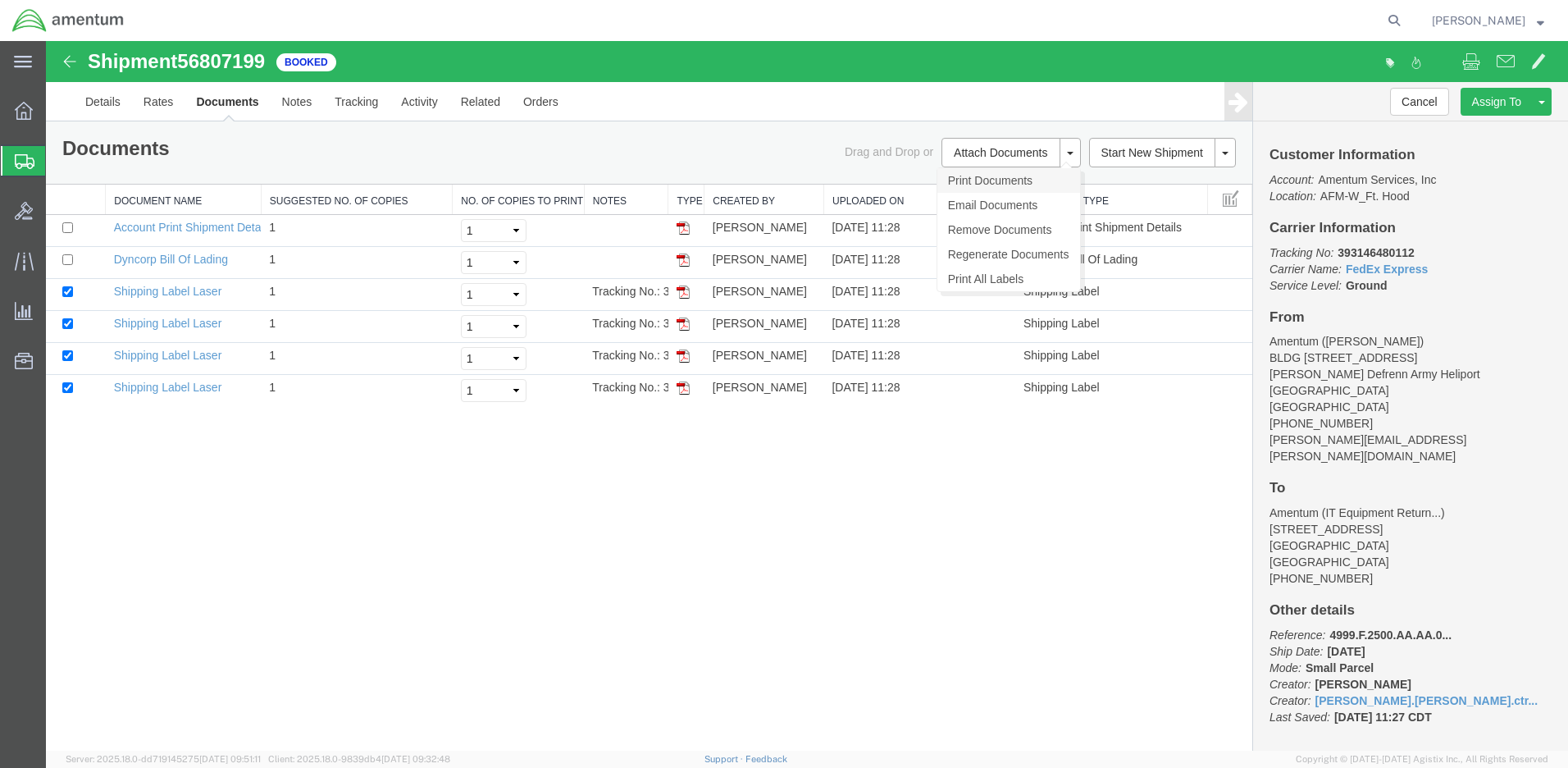
click at [980, 179] on link "Print Documents" at bounding box center [1008, 180] width 142 height 25
